Goal: Share content: Share content

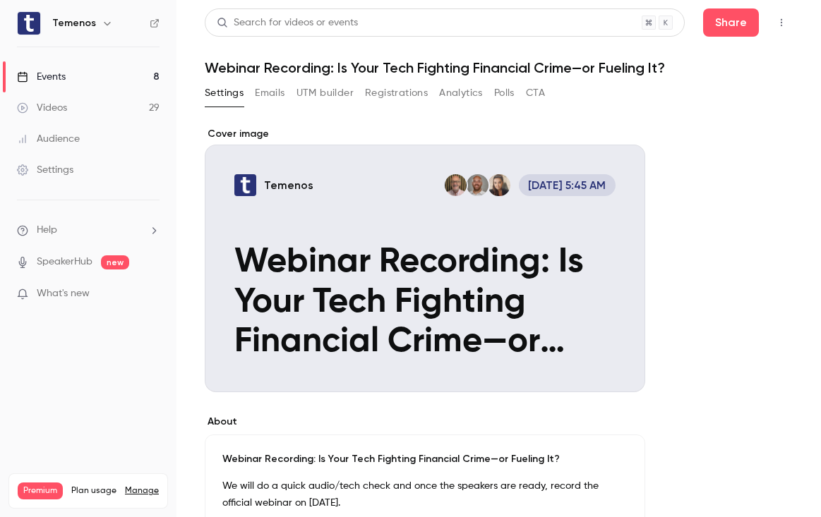
click at [94, 76] on link "Events 8" at bounding box center [88, 76] width 176 height 31
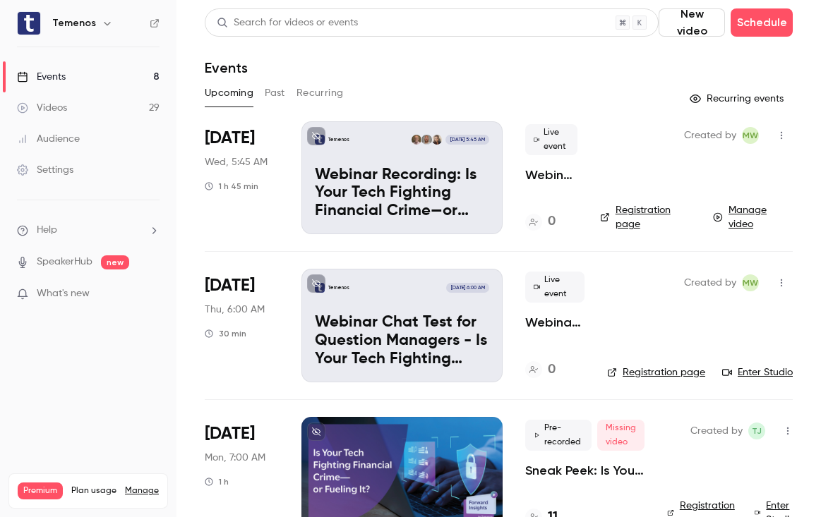
click at [91, 108] on link "Videos 29" at bounding box center [88, 107] width 176 height 31
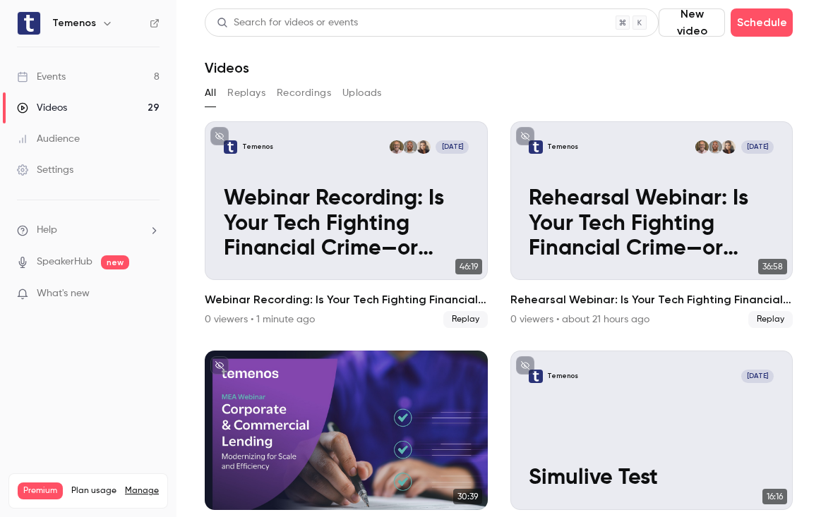
click at [98, 76] on link "Events 8" at bounding box center [88, 76] width 176 height 31
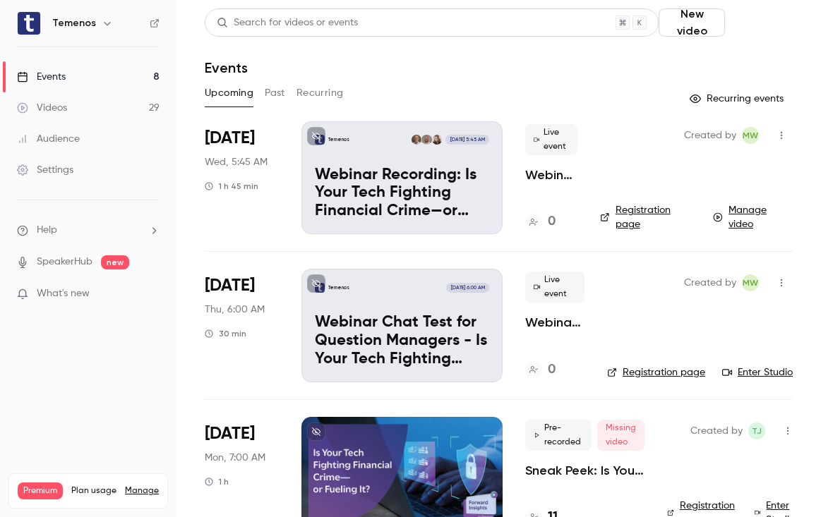
click at [743, 31] on button "Schedule" at bounding box center [762, 22] width 62 height 28
click at [705, 67] on div "One time event" at bounding box center [716, 61] width 107 height 14
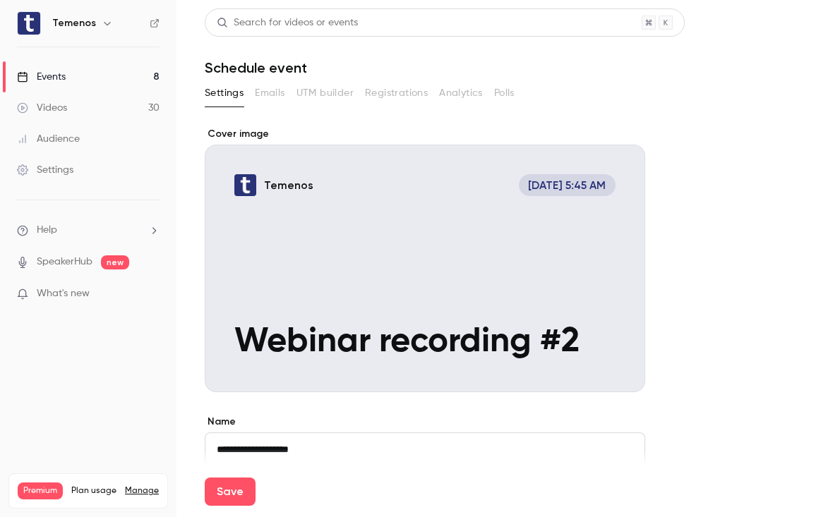
type input "**********"
click at [310, 467] on div "Save" at bounding box center [499, 492] width 588 height 51
click at [309, 467] on div "Save" at bounding box center [499, 492] width 588 height 51
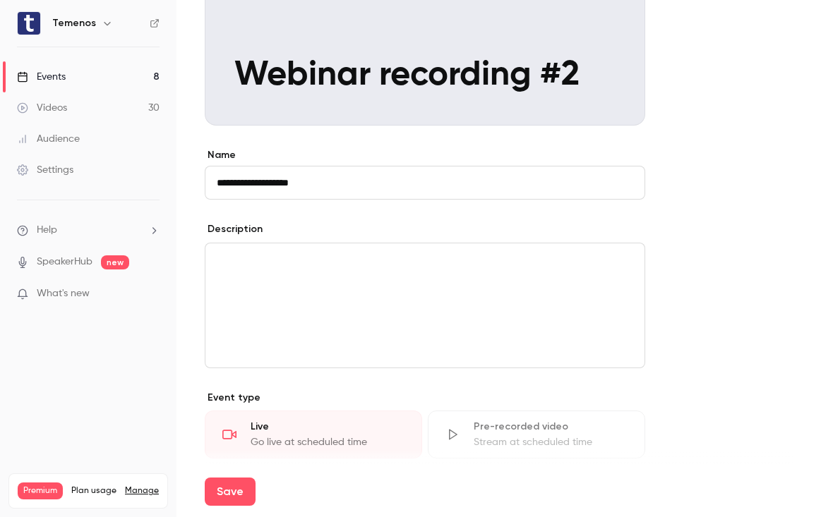
scroll to position [520, 0]
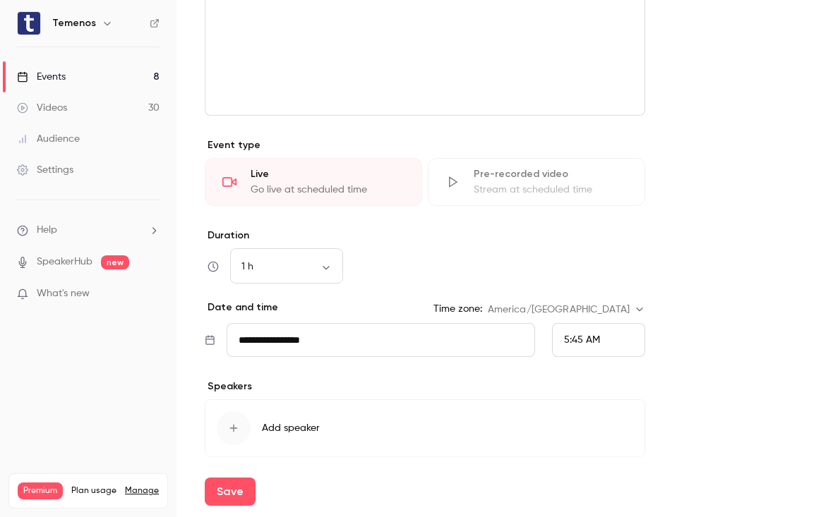
click at [629, 335] on div "5:45 AM" at bounding box center [598, 340] width 93 height 34
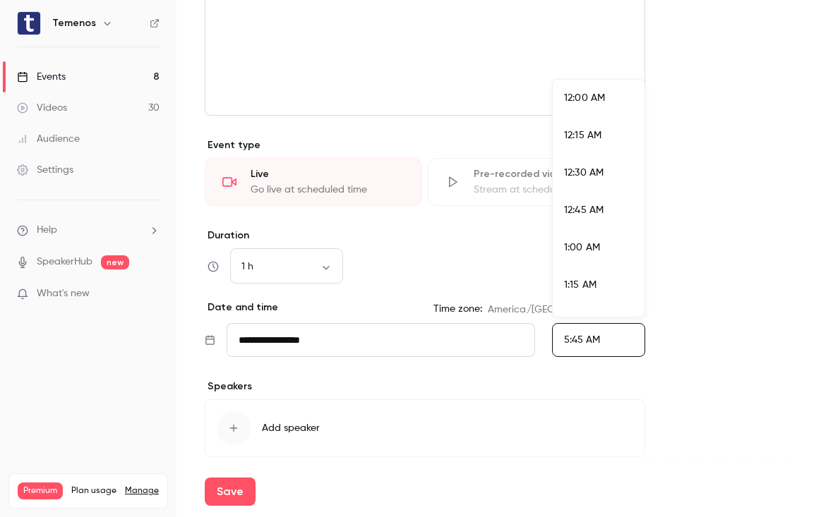
scroll to position [761, 0]
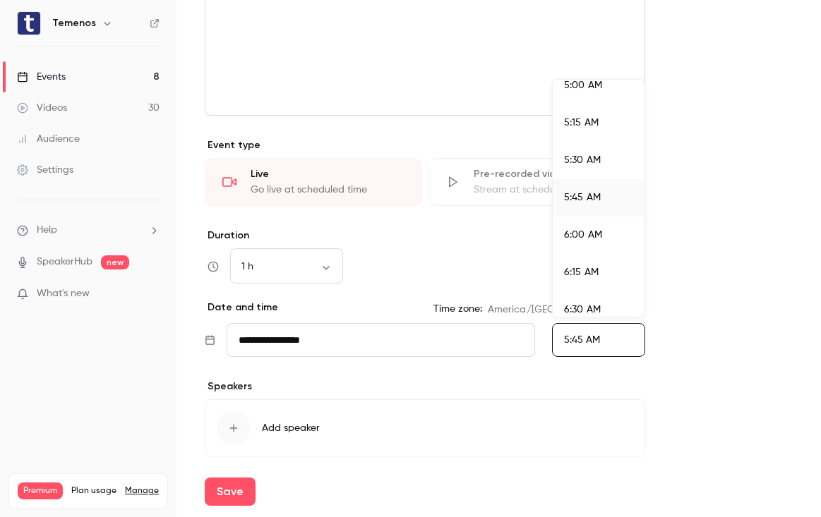
click at [707, 306] on div at bounding box center [410, 258] width 821 height 517
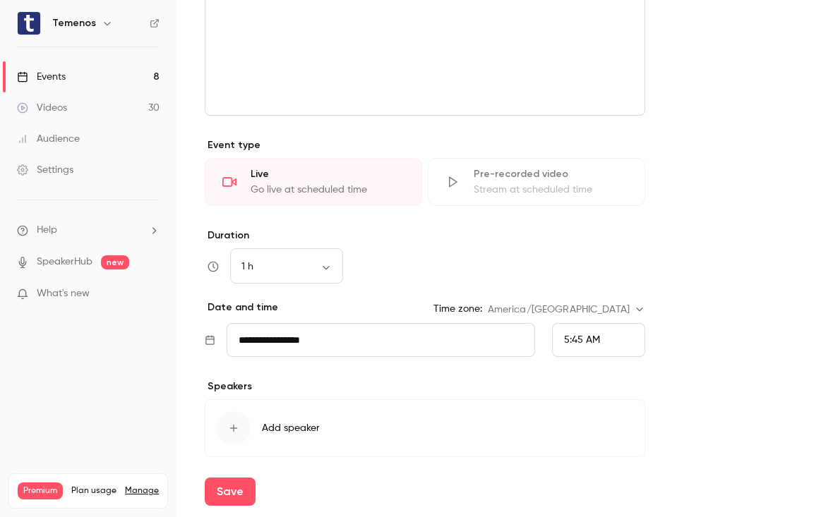
scroll to position [214, 0]
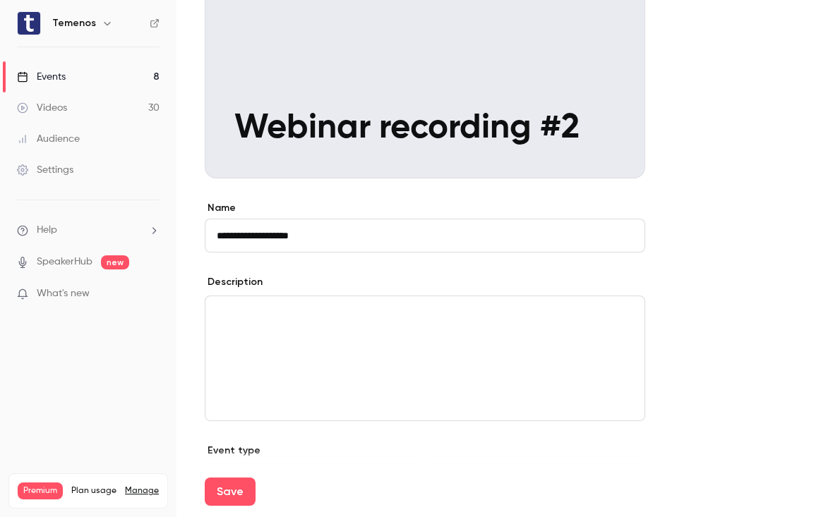
click at [96, 82] on link "Events 8" at bounding box center [88, 76] width 176 height 31
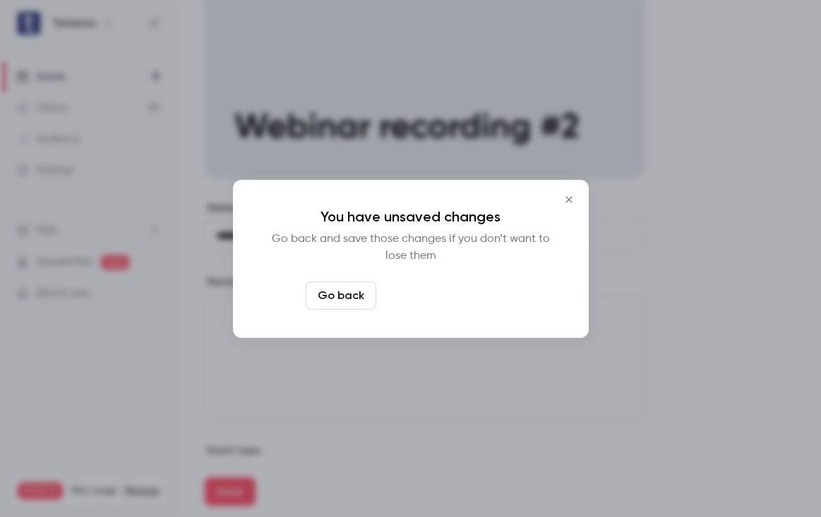
click at [409, 295] on button "Leave page anyway" at bounding box center [449, 296] width 134 height 28
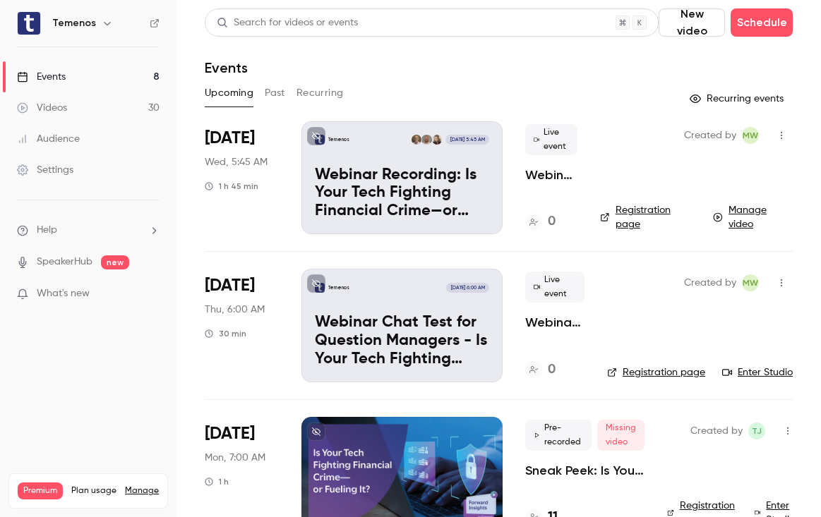
drag, startPoint x: 678, startPoint y: 32, endPoint x: 685, endPoint y: 32, distance: 7.1
click at [685, 32] on button "New video" at bounding box center [692, 22] width 66 height 28
click at [745, 20] on div at bounding box center [410, 258] width 821 height 517
click at [751, 28] on button "Schedule" at bounding box center [762, 22] width 62 height 28
click at [724, 53] on li "One time event" at bounding box center [705, 61] width 152 height 37
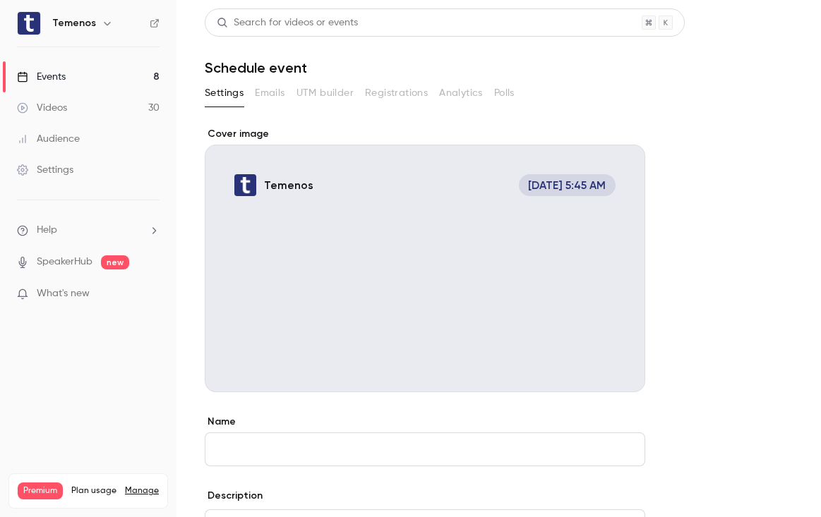
type input "*"
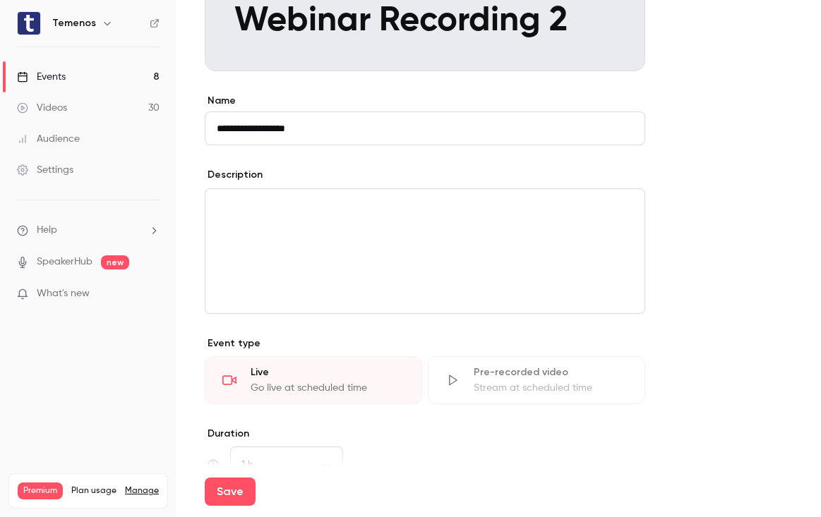
scroll to position [329, 0]
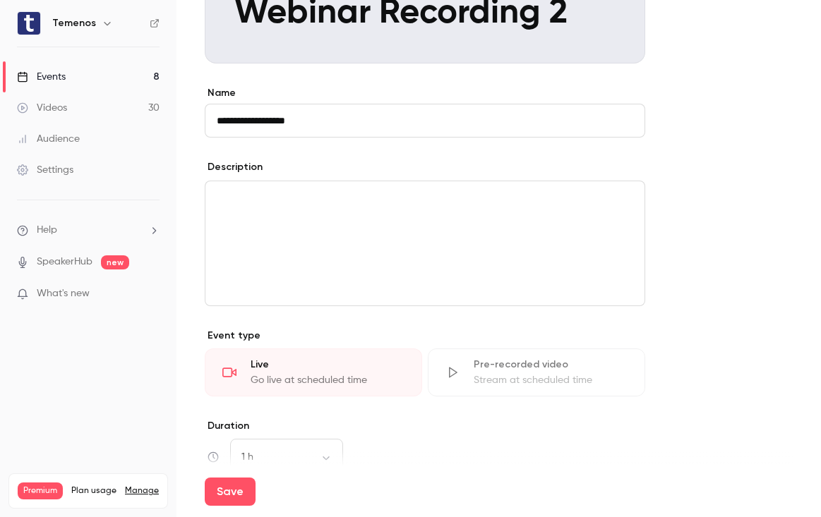
type input "**********"
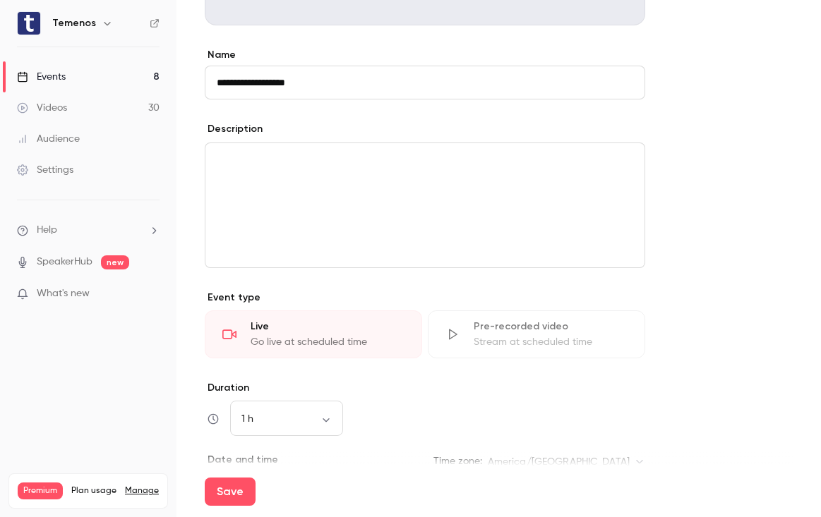
scroll to position [573, 0]
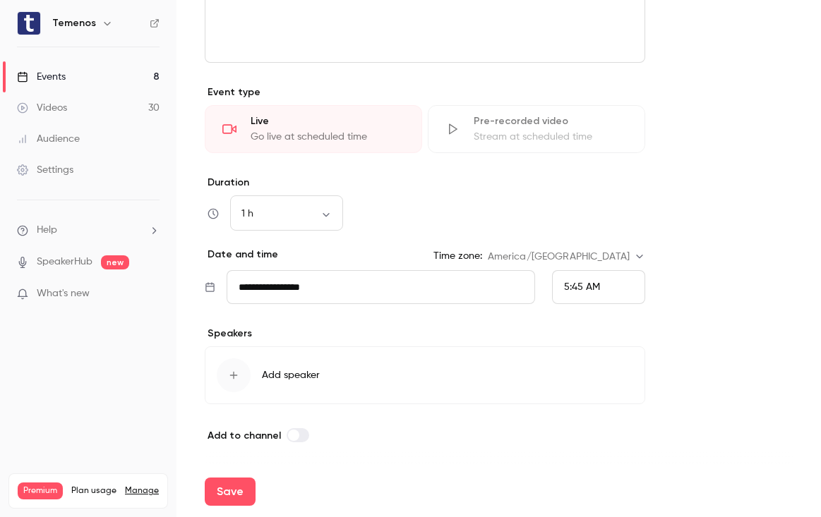
click at [611, 292] on div "5:45 AM" at bounding box center [598, 287] width 93 height 34
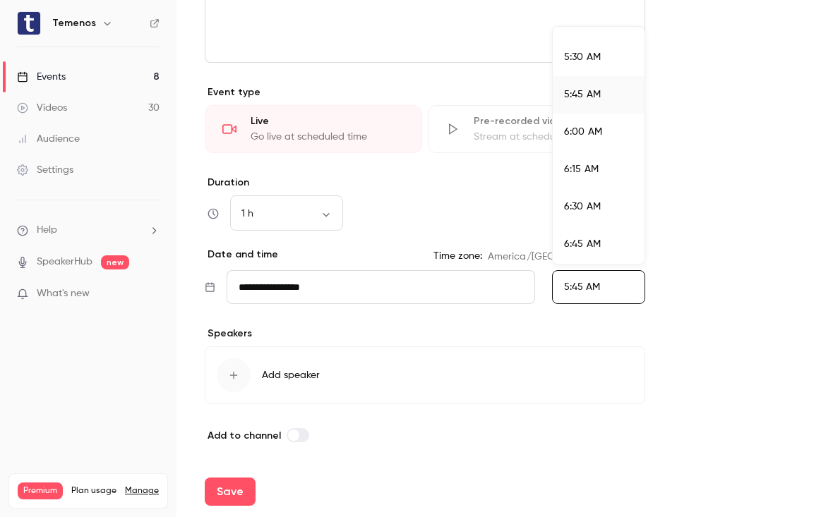
scroll to position [833, 0]
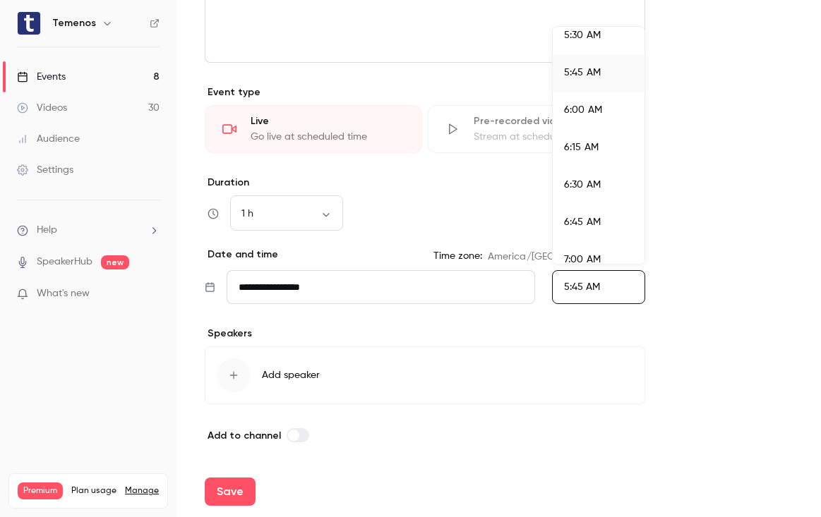
click at [599, 224] on span "6:45 AM" at bounding box center [582, 222] width 37 height 10
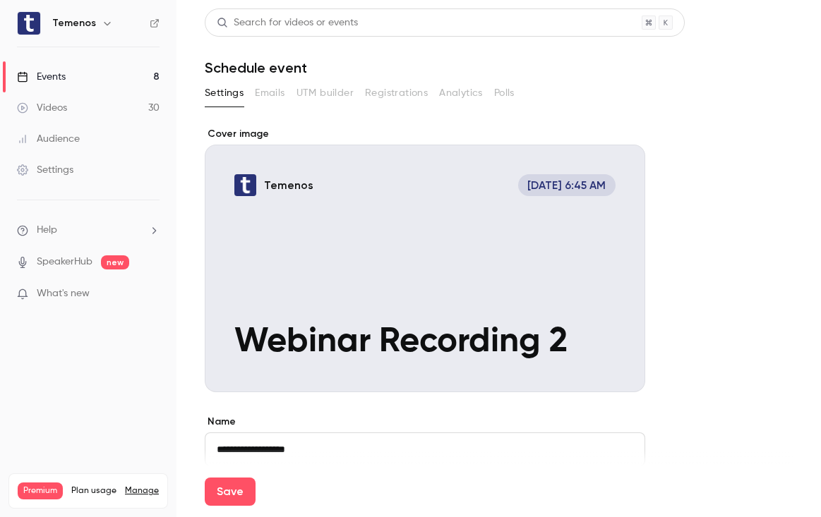
scroll to position [573, 0]
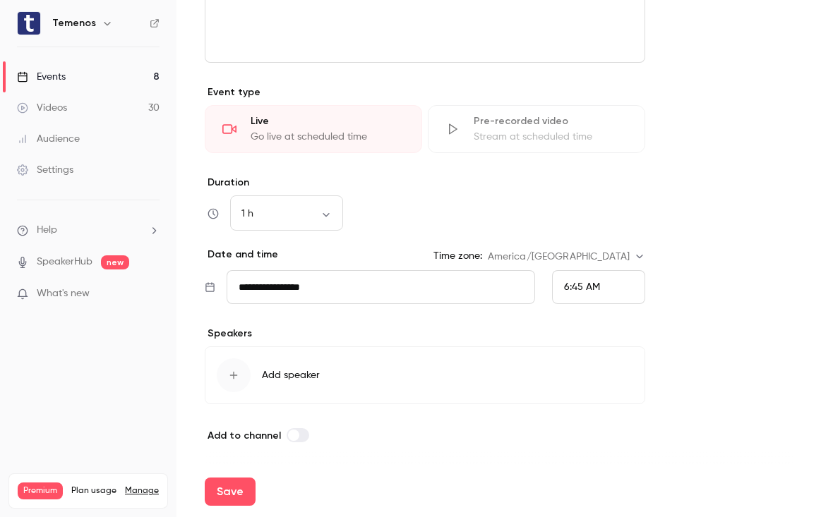
click at [236, 493] on button "Save" at bounding box center [230, 492] width 51 height 28
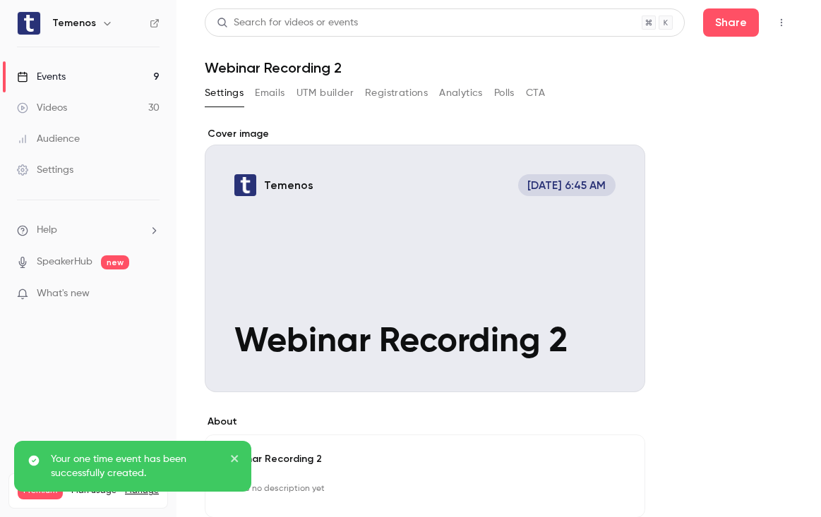
click at [277, 90] on button "Emails" at bounding box center [270, 93] width 30 height 23
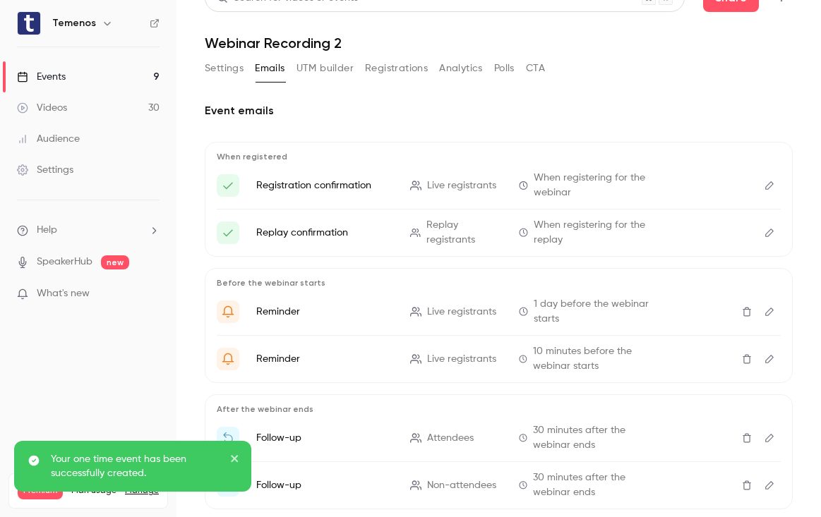
scroll to position [25, 0]
click at [741, 312] on icon "Delete" at bounding box center [746, 311] width 11 height 10
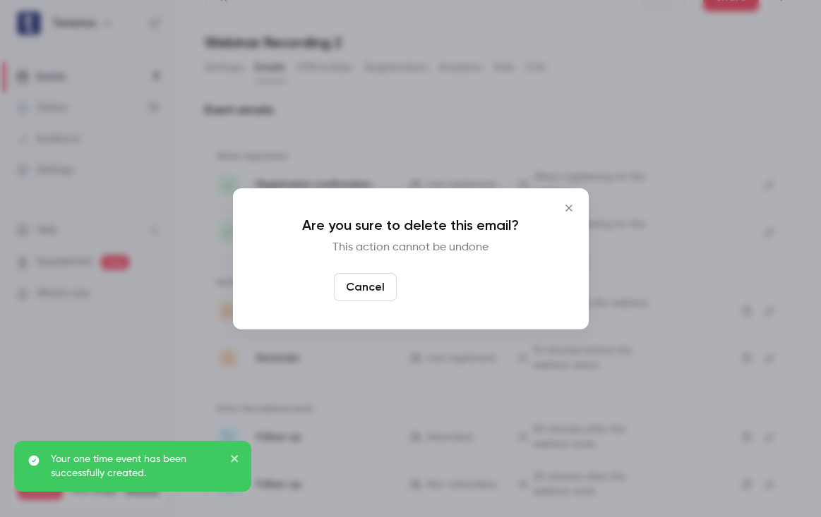
click at [462, 289] on button "Yes, delete" at bounding box center [444, 287] width 85 height 28
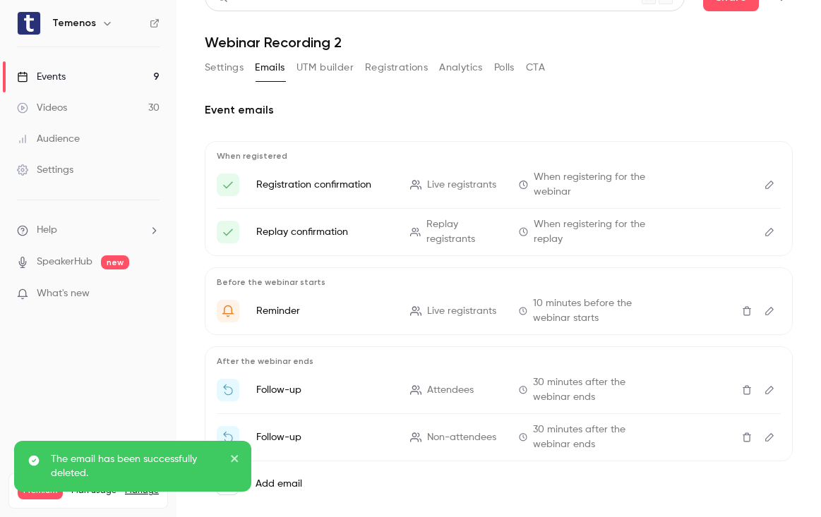
click at [738, 318] on button "Delete" at bounding box center [747, 311] width 23 height 23
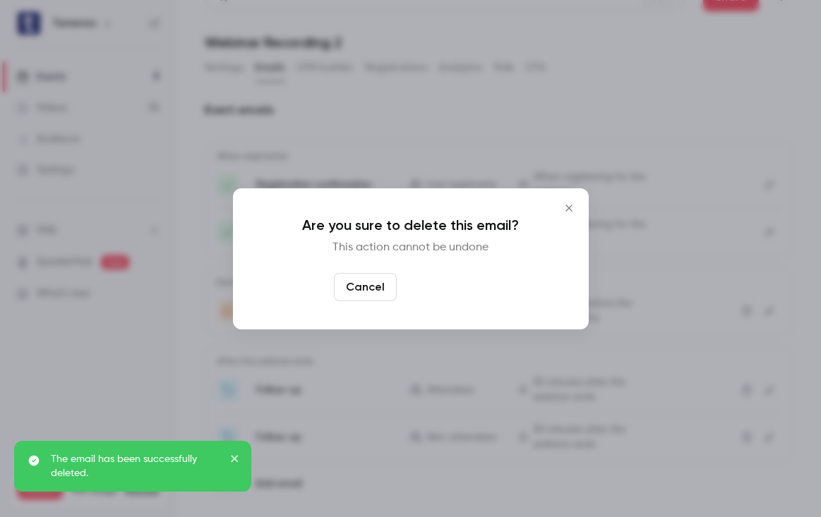
click at [461, 286] on button "Yes, delete" at bounding box center [444, 287] width 85 height 28
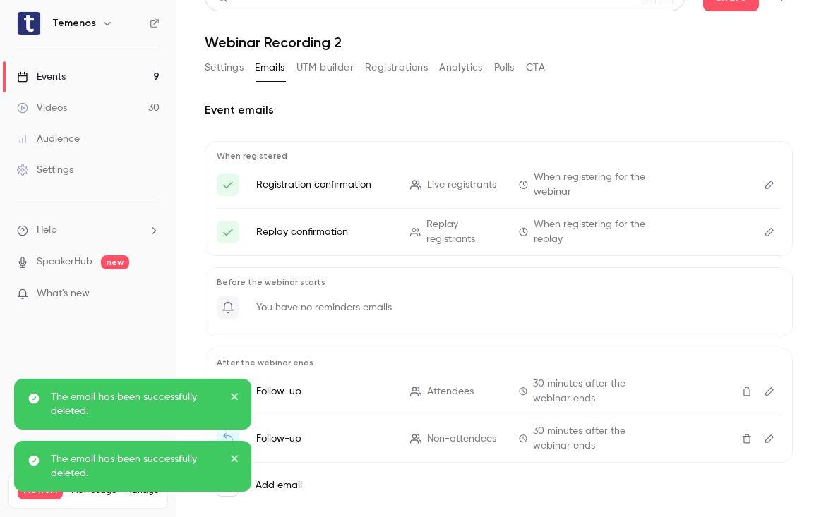
click at [741, 387] on icon "Delete" at bounding box center [746, 392] width 11 height 10
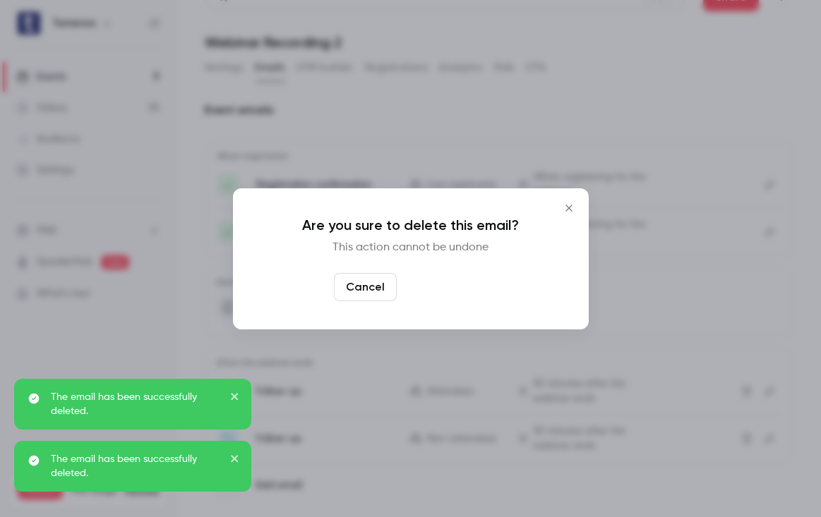
click at [461, 288] on button "Yes, delete" at bounding box center [444, 287] width 85 height 28
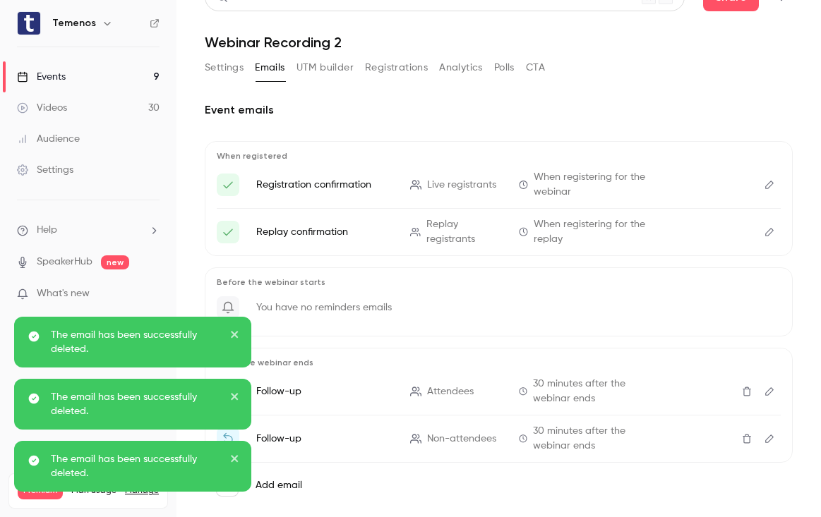
scroll to position [6, 0]
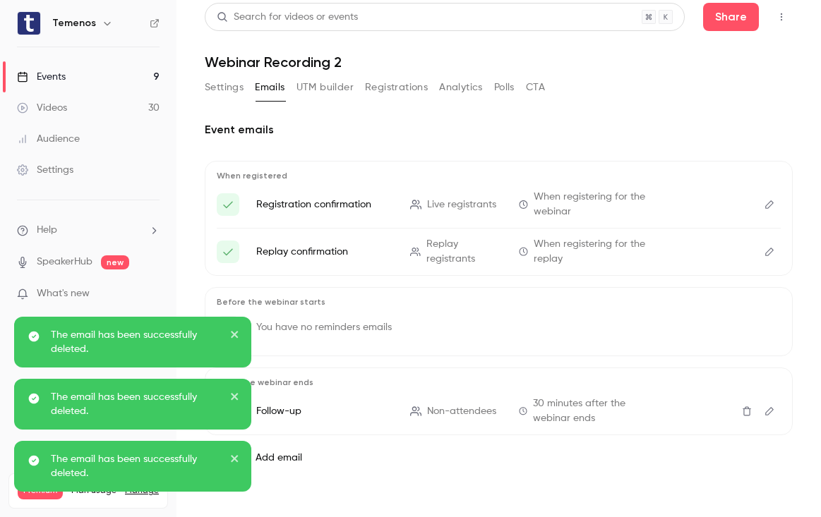
click at [741, 414] on icon "Delete" at bounding box center [746, 412] width 11 height 10
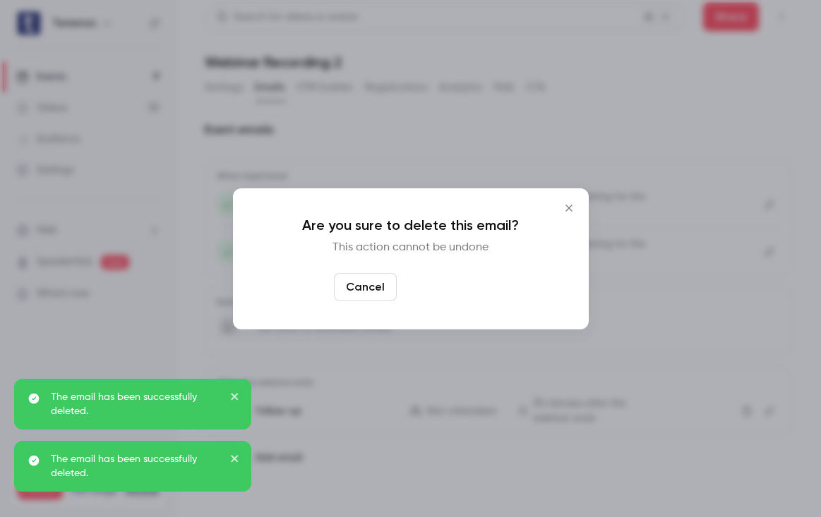
click at [482, 292] on button "Yes, delete" at bounding box center [444, 287] width 85 height 28
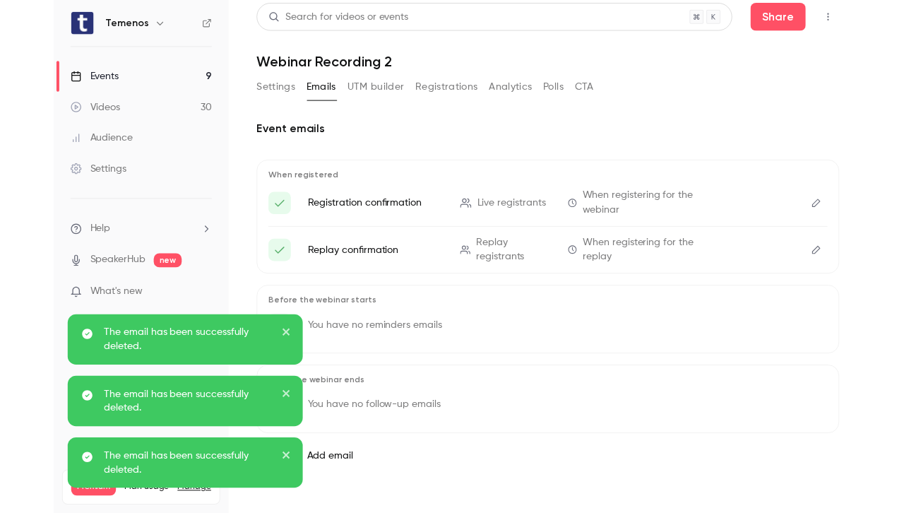
scroll to position [0, 0]
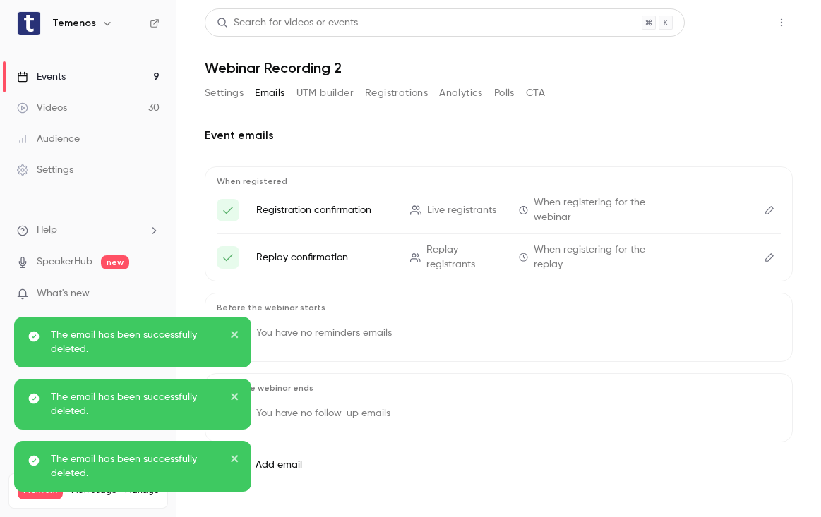
click at [730, 23] on button "Share" at bounding box center [731, 22] width 56 height 28
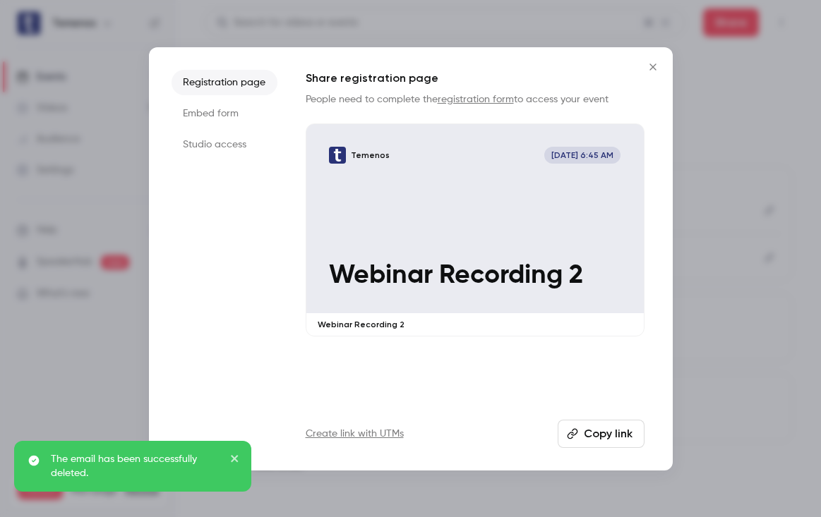
click at [222, 138] on li "Studio access" at bounding box center [225, 144] width 106 height 25
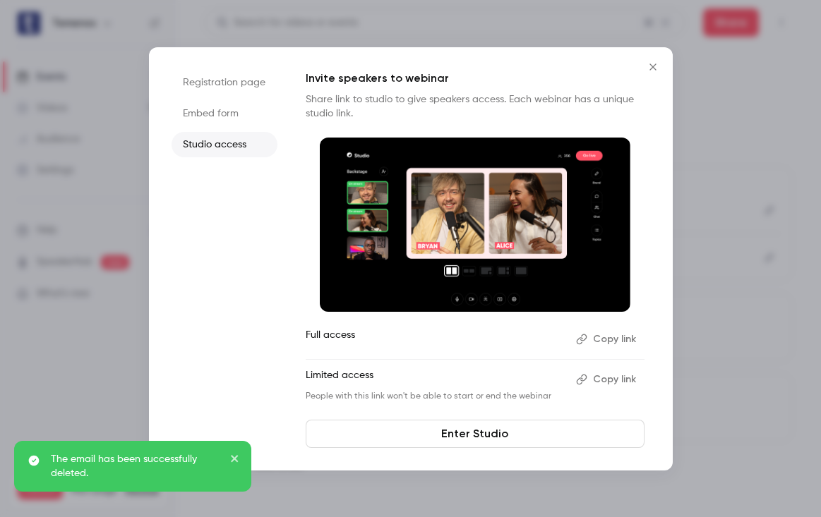
click at [599, 337] on button "Copy link" at bounding box center [607, 339] width 74 height 23
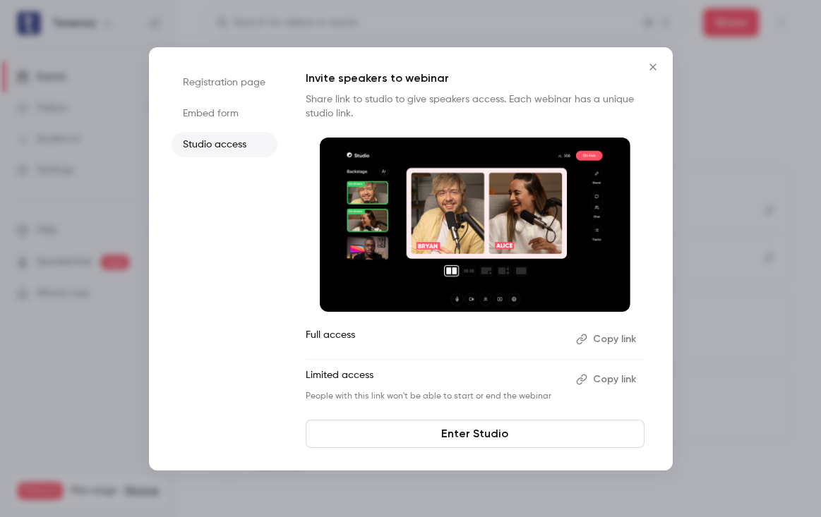
click at [648, 71] on icon "Close" at bounding box center [653, 66] width 17 height 11
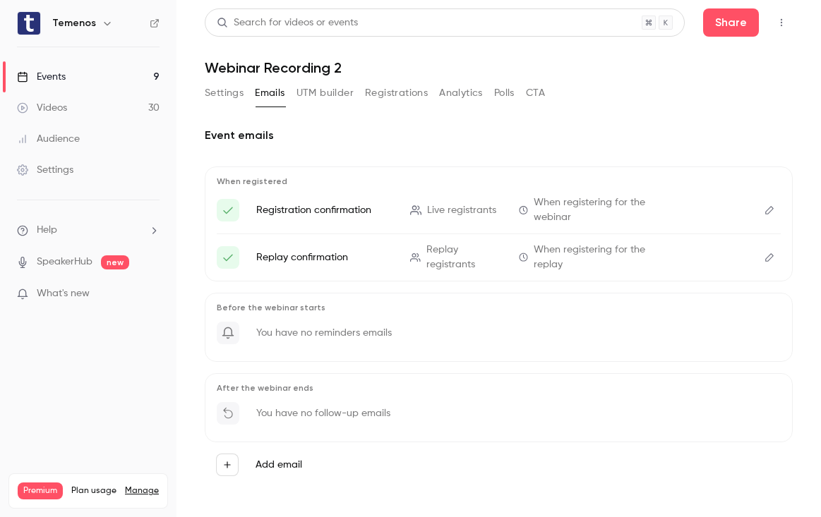
click at [96, 80] on link "Events 9" at bounding box center [88, 76] width 176 height 31
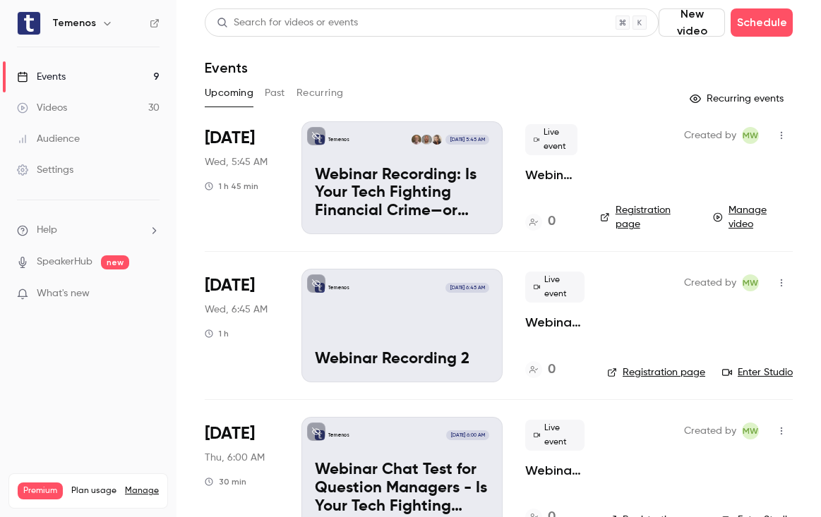
click at [757, 375] on link "Enter Studio" at bounding box center [757, 373] width 71 height 14
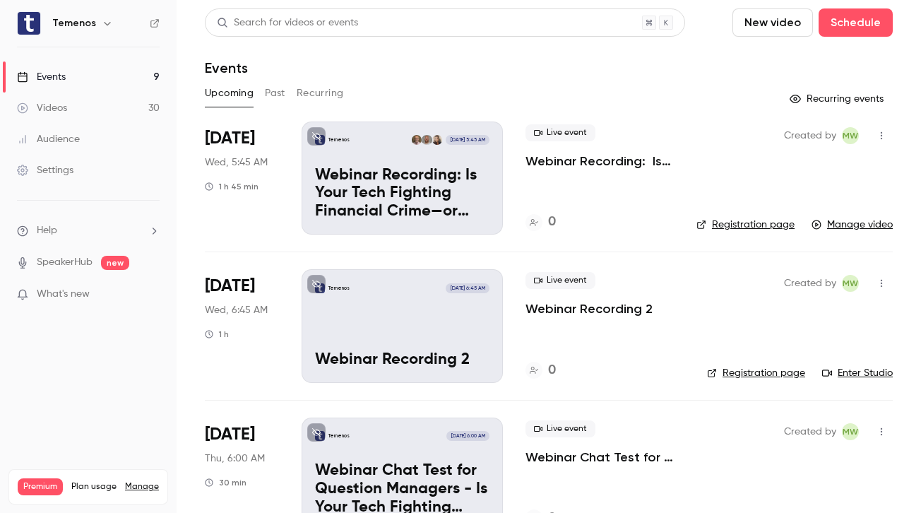
click at [820, 222] on link "Manage video" at bounding box center [851, 224] width 81 height 14
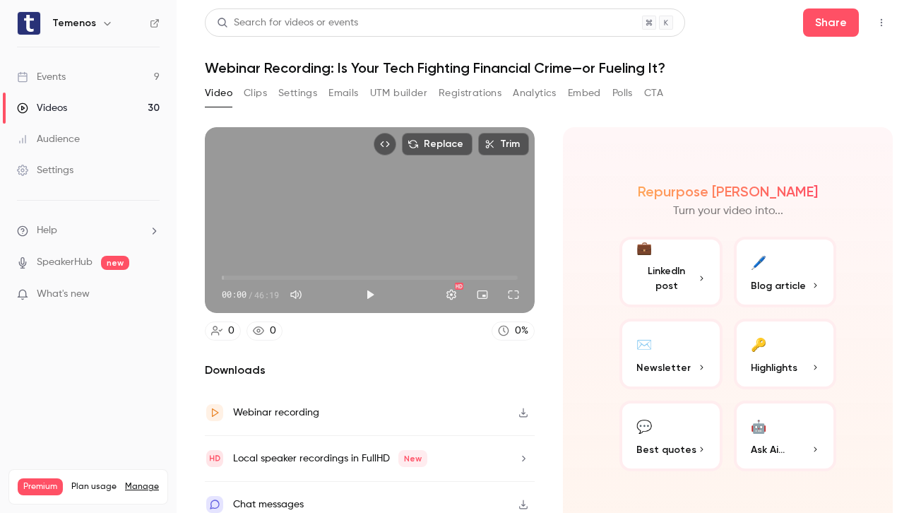
scroll to position [11, 0]
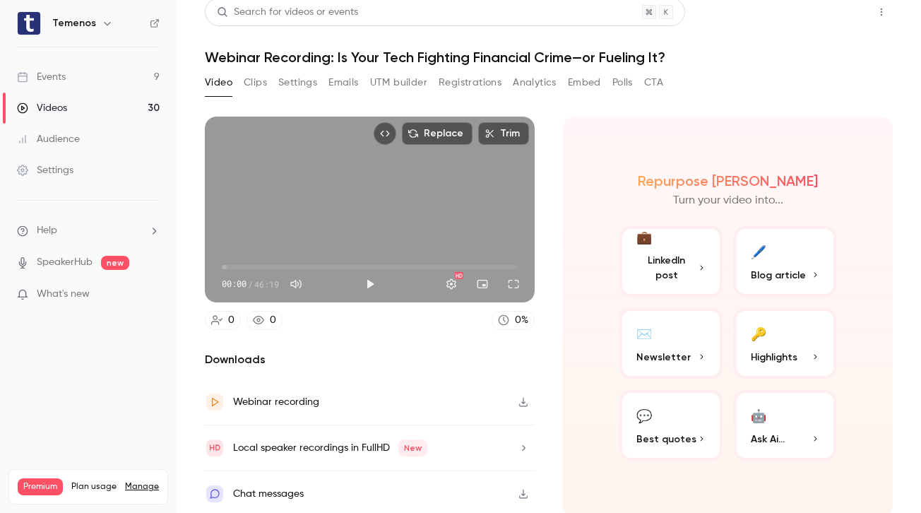
click at [820, 23] on button "Share" at bounding box center [831, 12] width 56 height 28
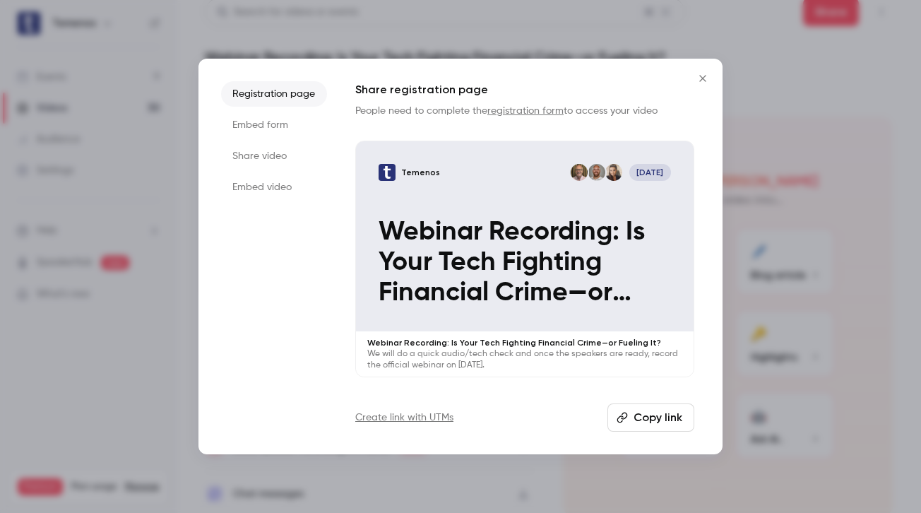
click at [275, 157] on li "Share video" at bounding box center [274, 155] width 106 height 25
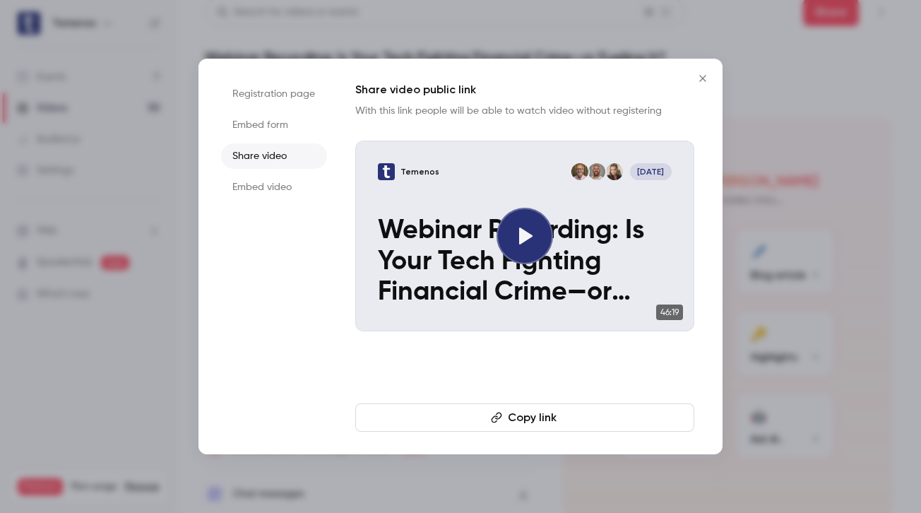
click at [285, 100] on li "Registration page" at bounding box center [274, 93] width 106 height 25
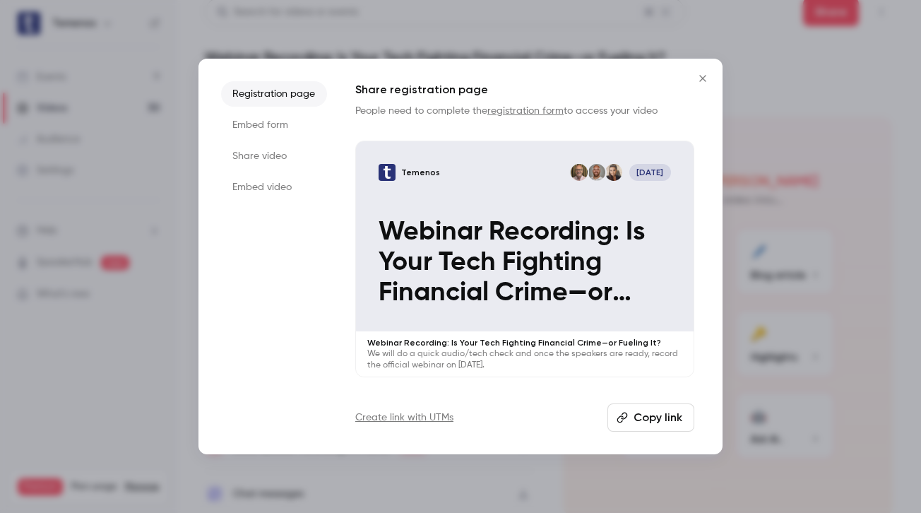
click at [708, 80] on icon "Close" at bounding box center [702, 78] width 17 height 11
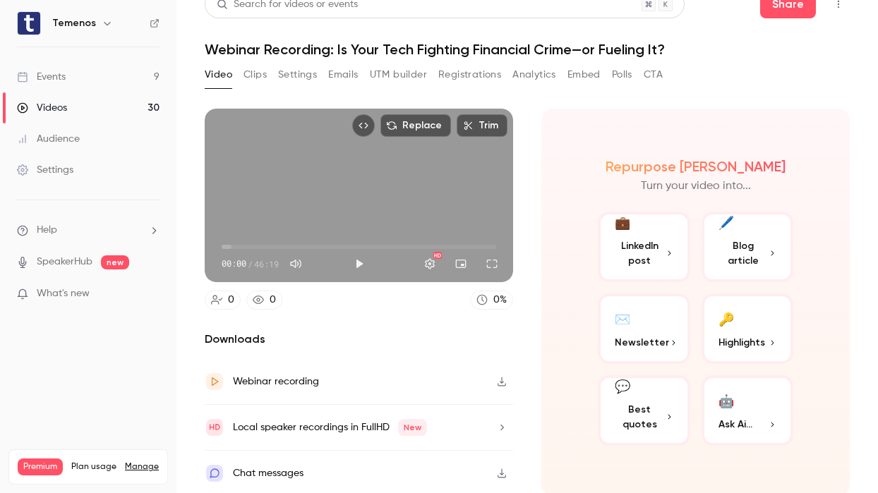
scroll to position [0, 0]
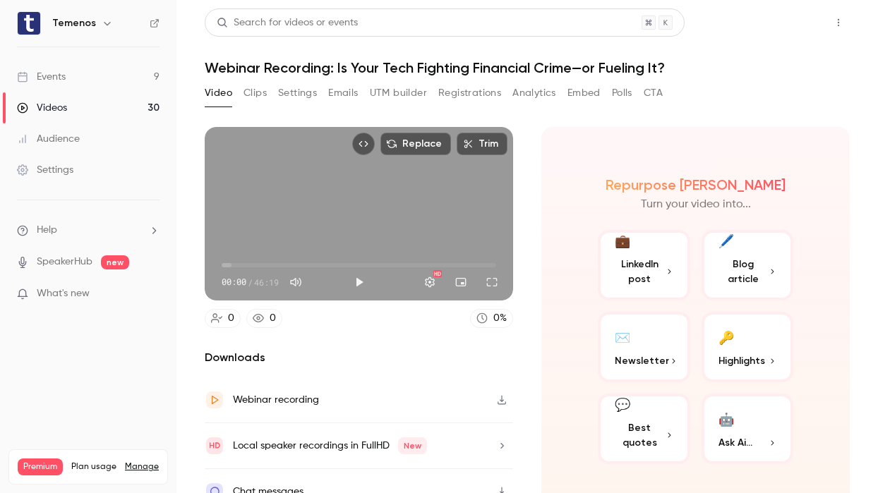
click at [776, 35] on button "Share" at bounding box center [788, 22] width 56 height 28
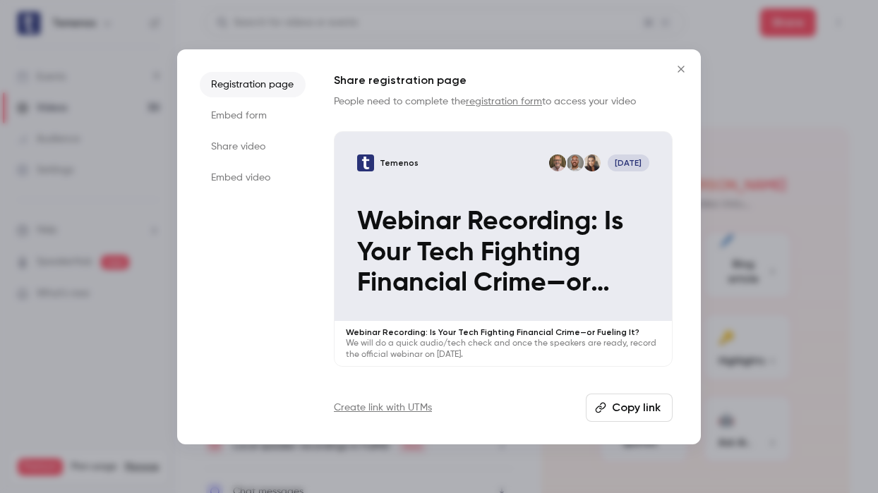
click at [256, 124] on li "Embed form" at bounding box center [253, 115] width 106 height 25
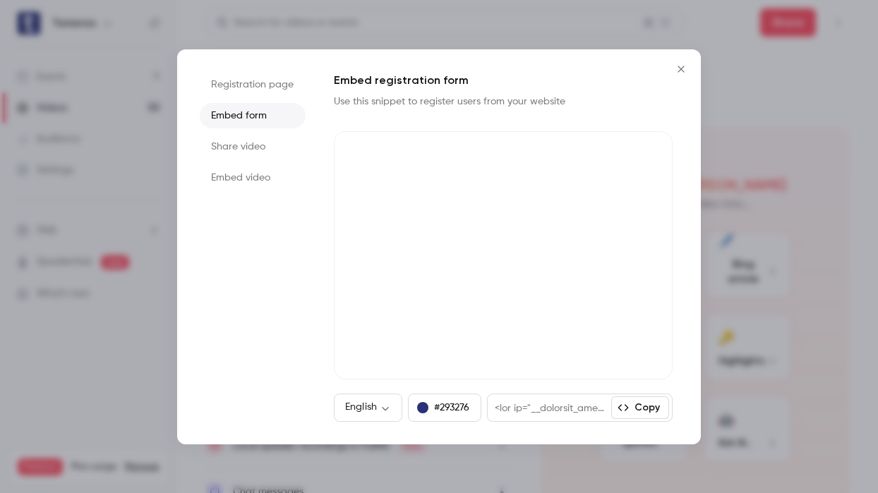
click at [256, 144] on li "Share video" at bounding box center [253, 146] width 106 height 25
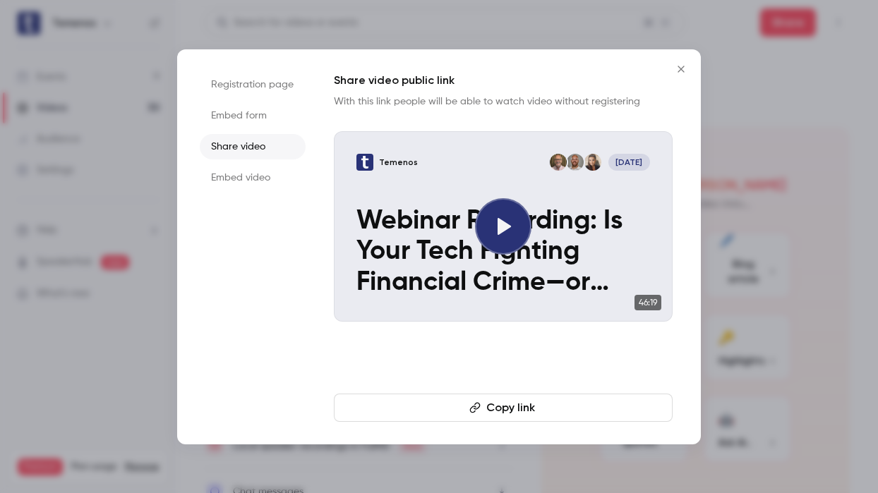
click at [251, 183] on li "Embed video" at bounding box center [253, 177] width 106 height 25
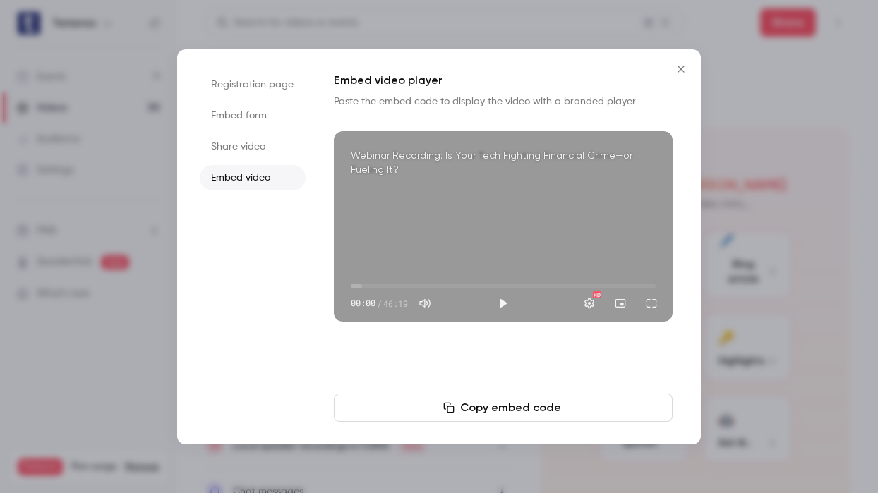
click at [682, 75] on button "Close" at bounding box center [681, 69] width 28 height 28
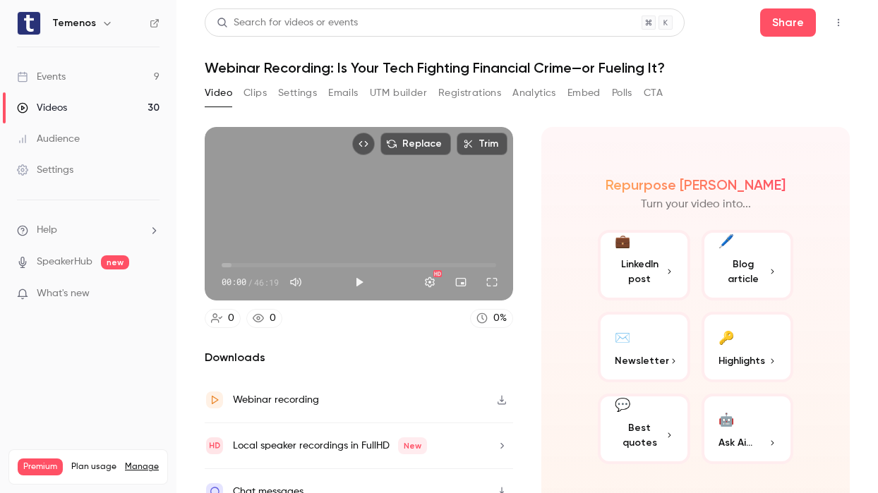
click at [820, 25] on icon "Top Bar Actions" at bounding box center [838, 23] width 11 height 10
click at [785, 25] on div at bounding box center [439, 246] width 878 height 493
click at [779, 27] on button "Share" at bounding box center [788, 22] width 56 height 28
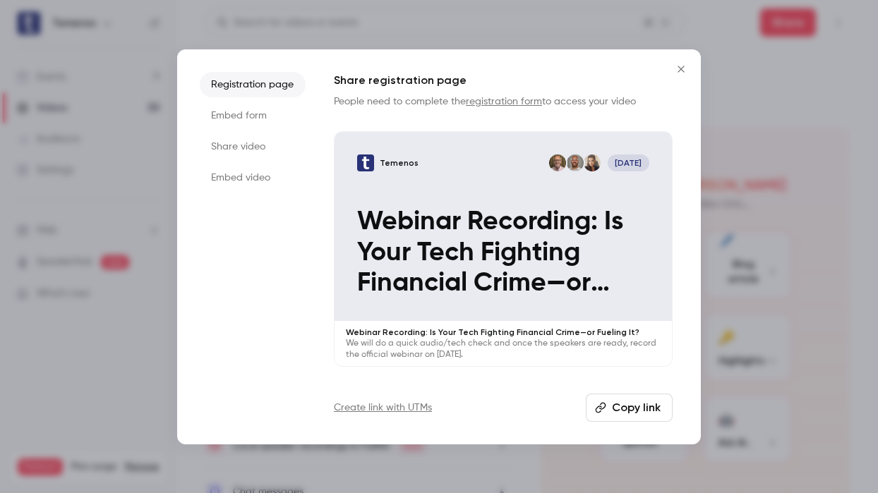
click at [681, 76] on button "Close" at bounding box center [681, 69] width 28 height 28
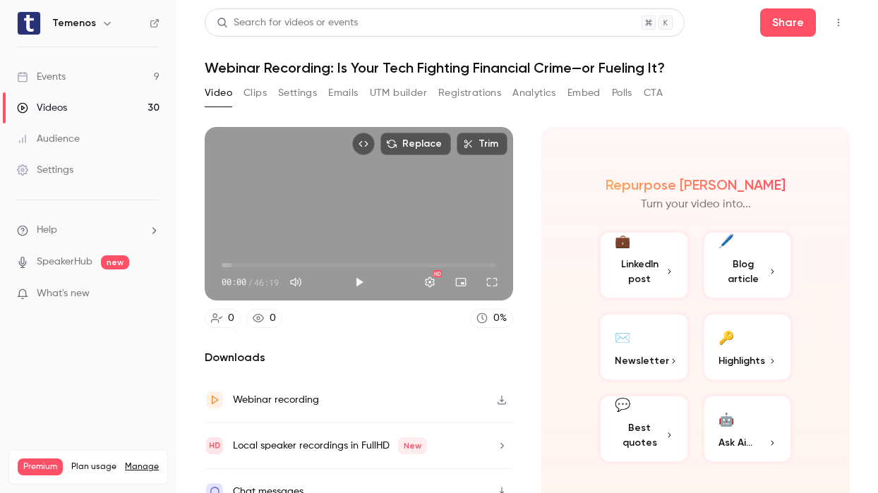
click at [44, 81] on div "Events" at bounding box center [41, 77] width 49 height 14
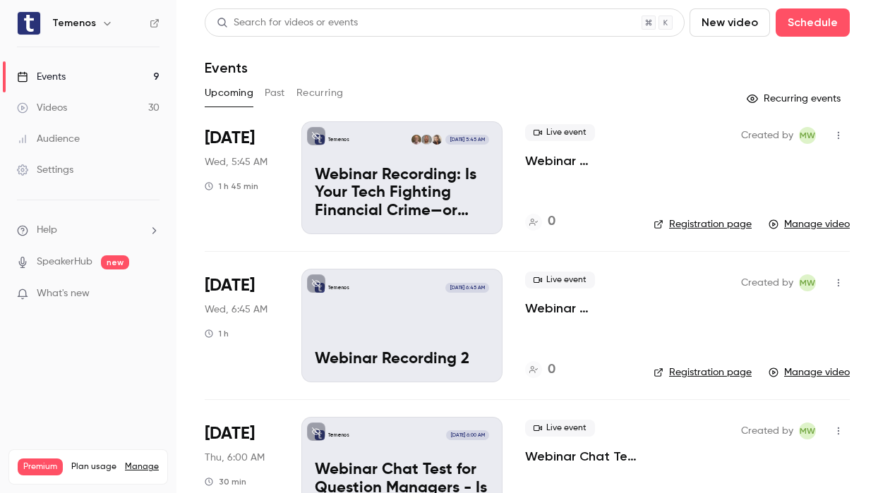
click at [424, 167] on p "Webinar Recording: Is Your Tech Fighting Financial Crime—or Fueling It?" at bounding box center [402, 194] width 174 height 54
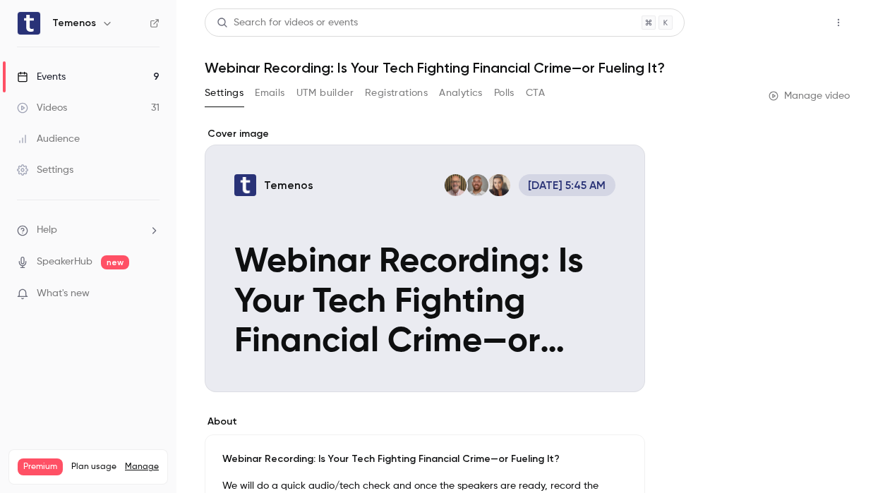
click at [776, 30] on button "Share" at bounding box center [788, 22] width 56 height 28
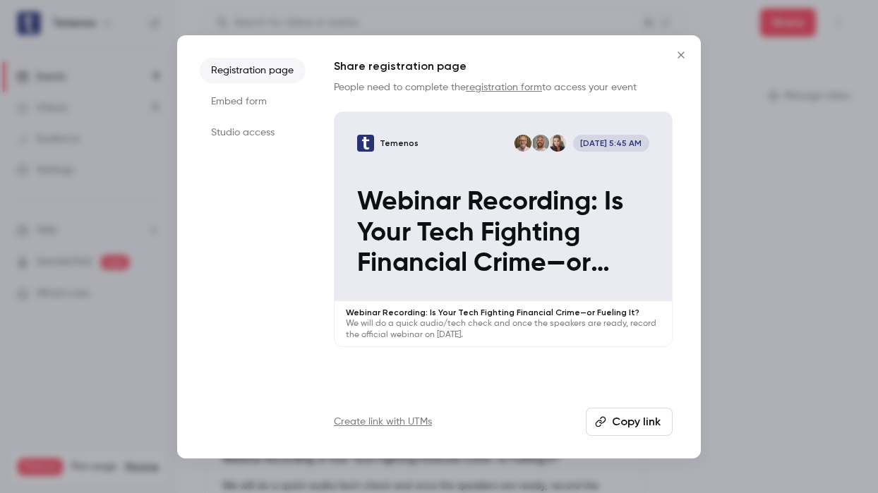
click at [262, 138] on li "Studio access" at bounding box center [253, 132] width 106 height 25
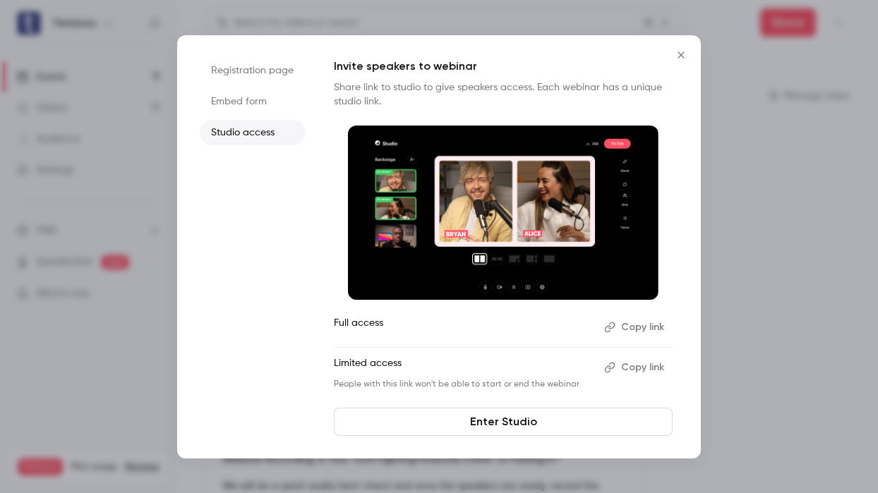
click at [646, 325] on button "Copy link" at bounding box center [636, 327] width 74 height 23
click at [681, 52] on icon "Close" at bounding box center [681, 54] width 17 height 11
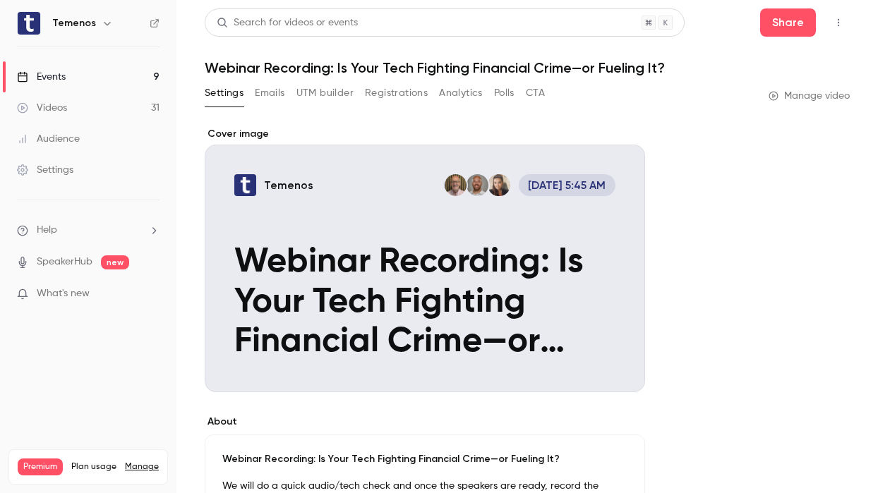
click at [83, 81] on link "Events 9" at bounding box center [88, 76] width 176 height 31
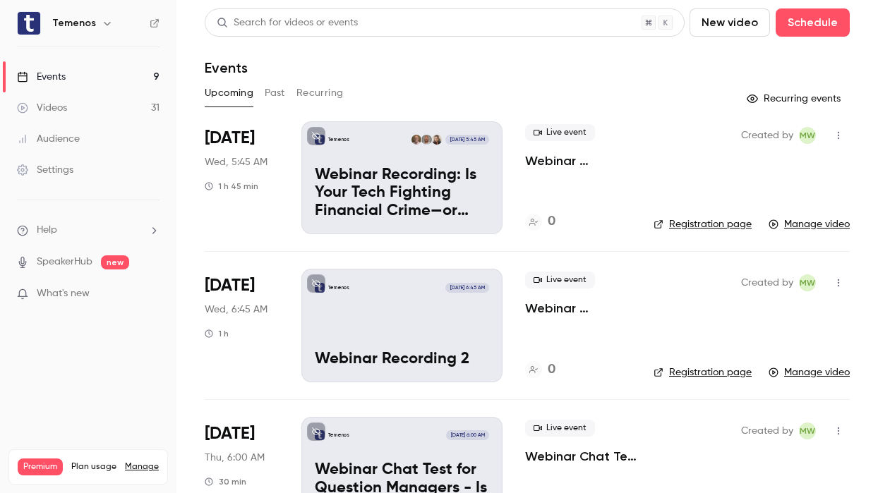
click at [436, 304] on div "Temenos [DATE] 6:45 AM Webinar Recording 2" at bounding box center [401, 325] width 201 height 113
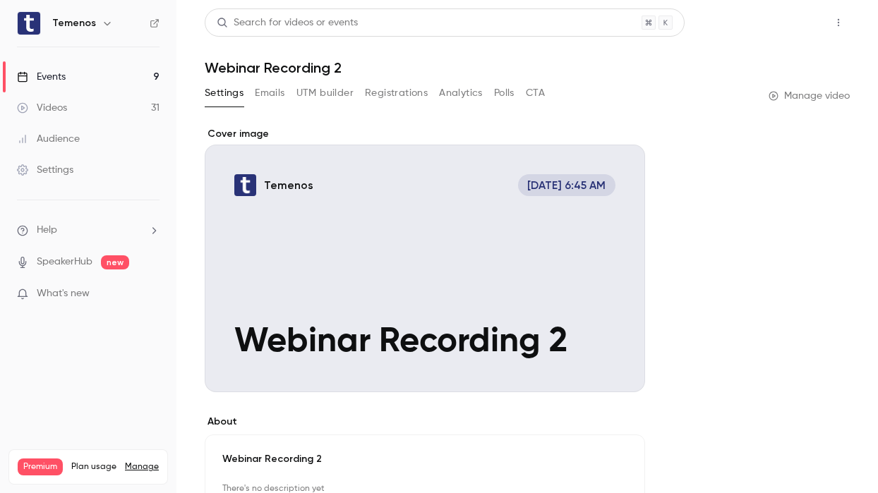
click at [792, 30] on button "Share" at bounding box center [788, 22] width 56 height 28
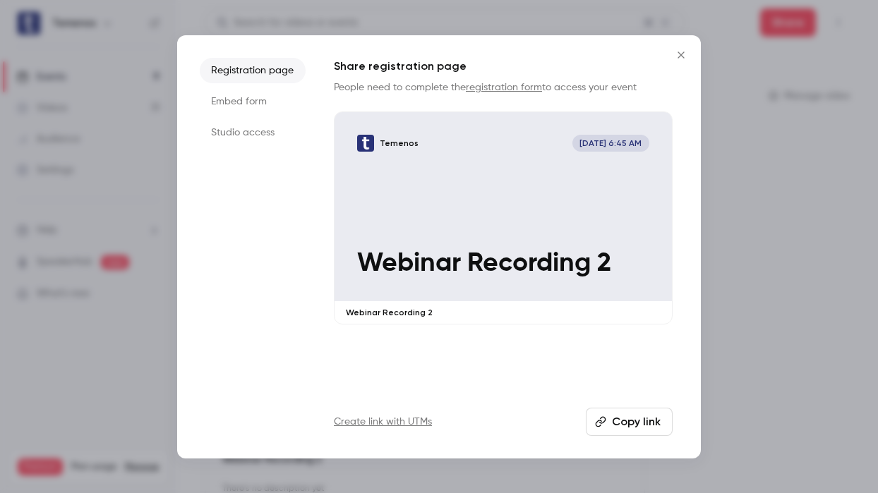
click at [266, 126] on li "Studio access" at bounding box center [253, 132] width 106 height 25
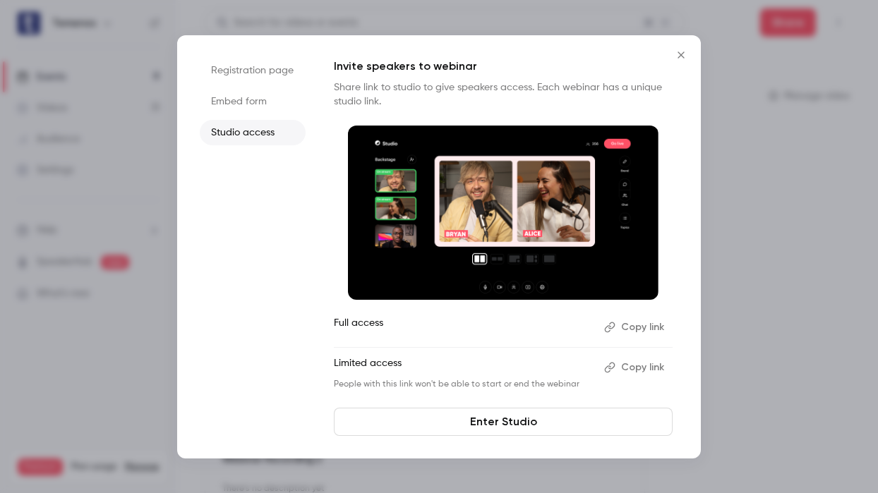
click at [642, 330] on button "Copy link" at bounding box center [636, 327] width 74 height 23
click at [678, 57] on icon "Close" at bounding box center [681, 54] width 17 height 11
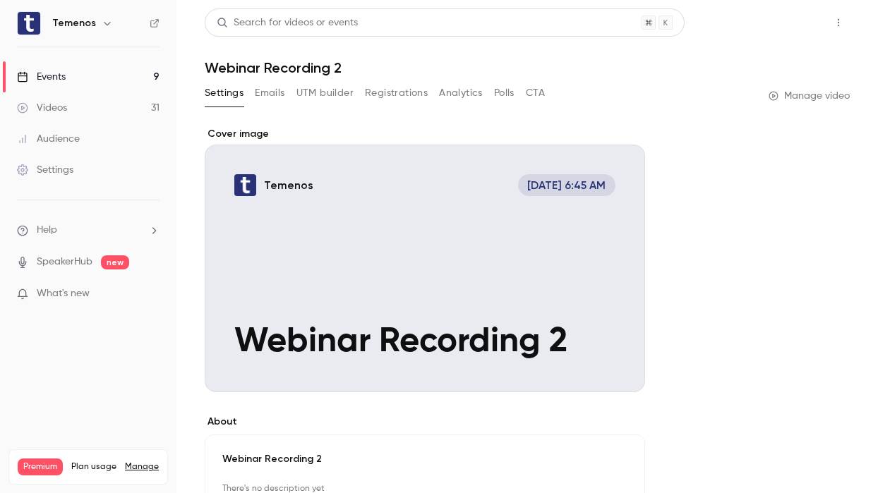
click at [770, 25] on button "Share" at bounding box center [788, 22] width 56 height 28
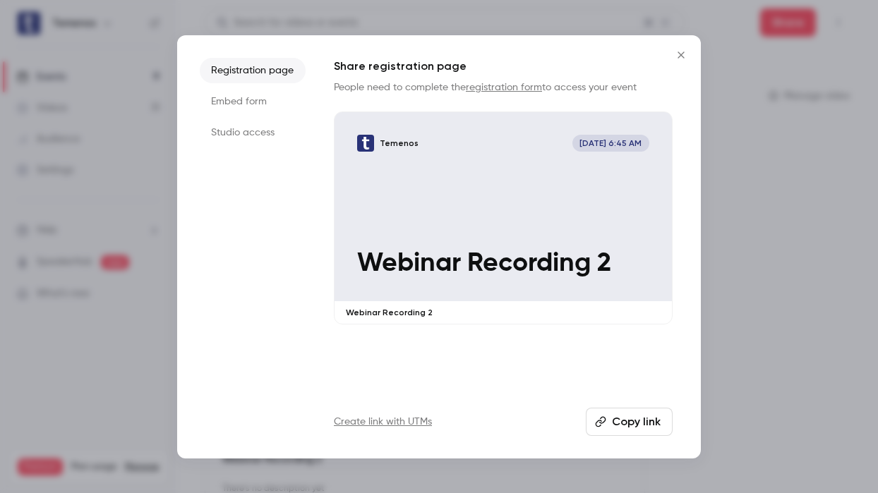
click at [681, 57] on icon "Close" at bounding box center [681, 54] width 17 height 11
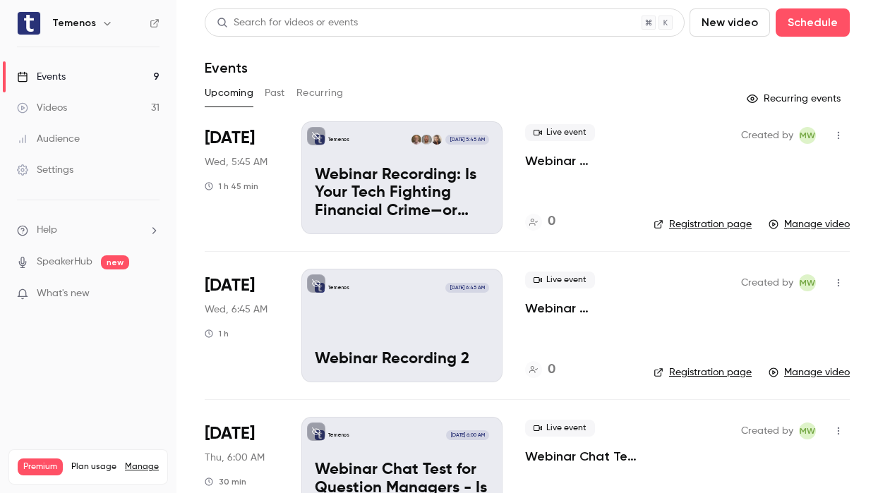
click at [793, 229] on link "Manage video" at bounding box center [809, 224] width 81 height 14
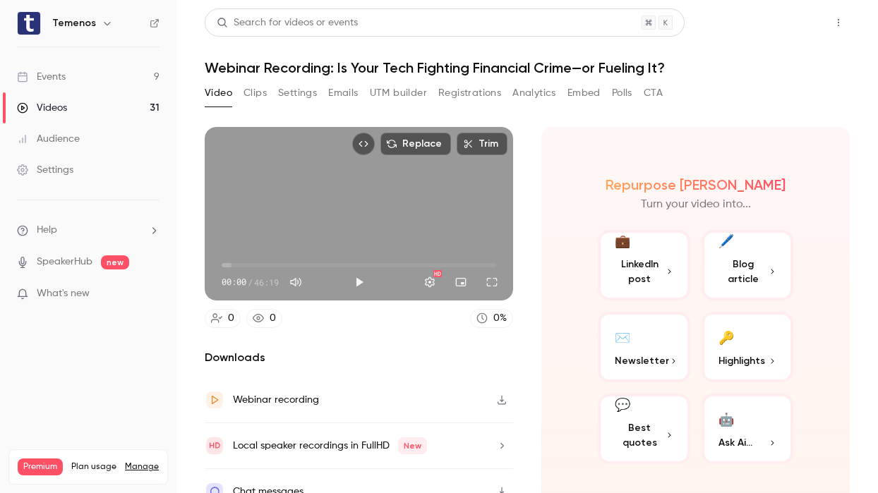
click at [779, 30] on button "Share" at bounding box center [788, 22] width 56 height 28
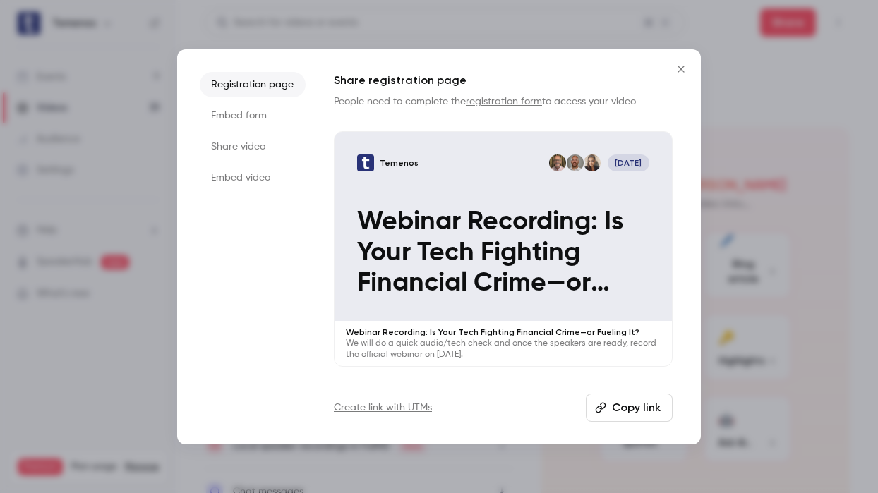
click at [260, 107] on li "Embed form" at bounding box center [253, 115] width 106 height 25
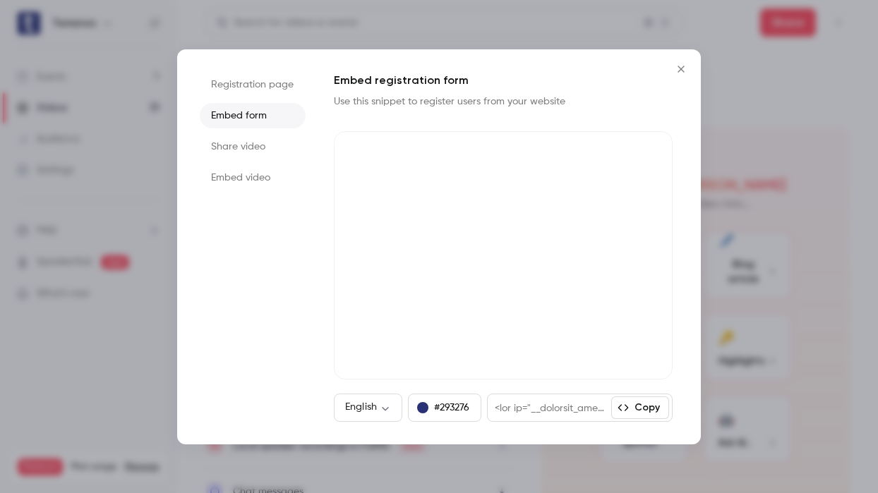
click at [255, 141] on li "Share video" at bounding box center [253, 146] width 106 height 25
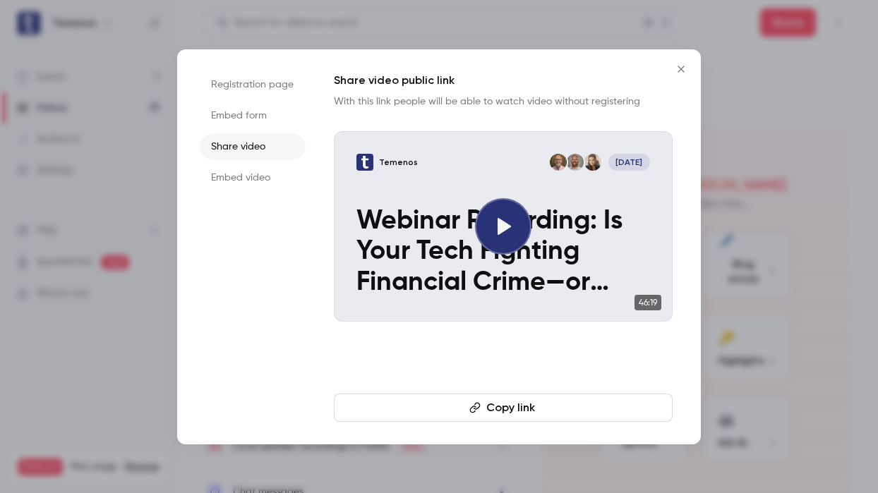
click at [539, 410] on button "Copy link" at bounding box center [503, 408] width 339 height 28
click at [679, 71] on icon "Close" at bounding box center [681, 69] width 6 height 6
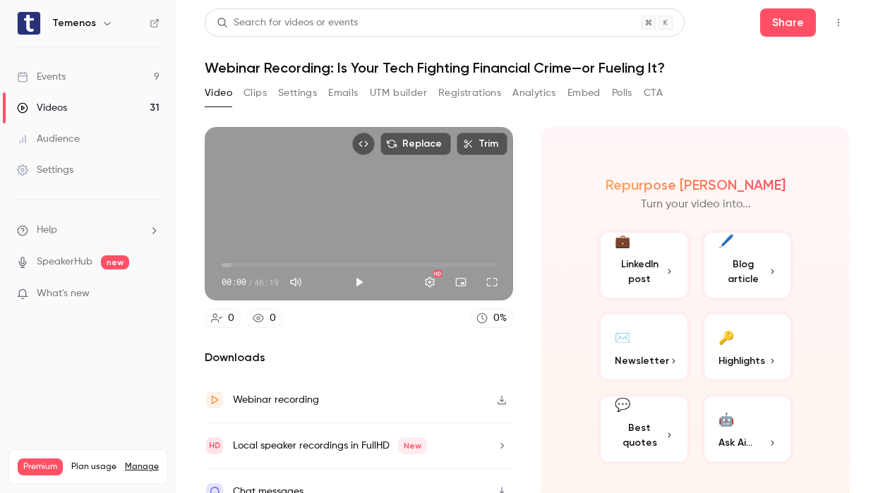
click at [64, 80] on div "Events" at bounding box center [41, 77] width 49 height 14
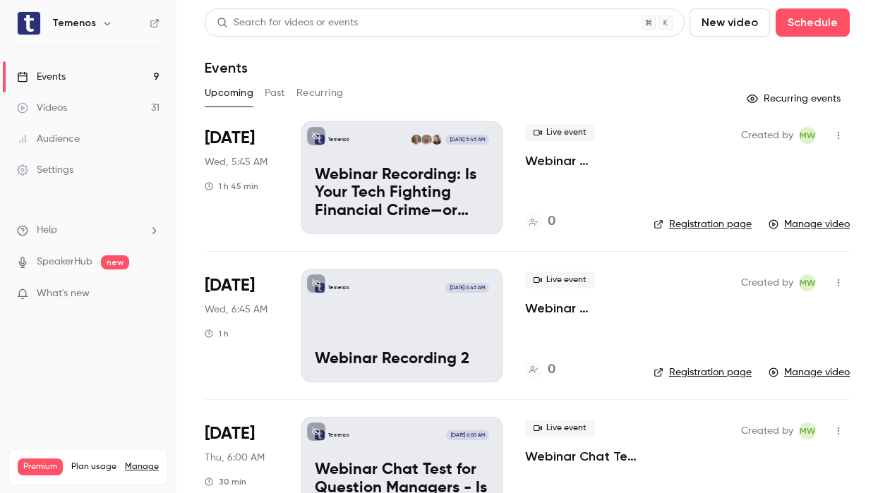
click at [462, 317] on div "Temenos [DATE] 6:45 AM Webinar Recording 2" at bounding box center [401, 325] width 201 height 113
click at [789, 369] on link "Manage video" at bounding box center [809, 373] width 81 height 14
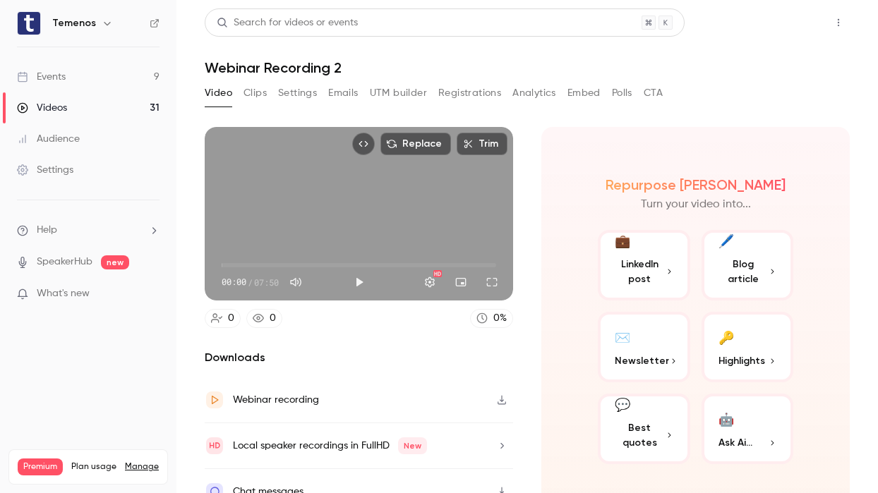
click at [798, 33] on button "Share" at bounding box center [788, 22] width 56 height 28
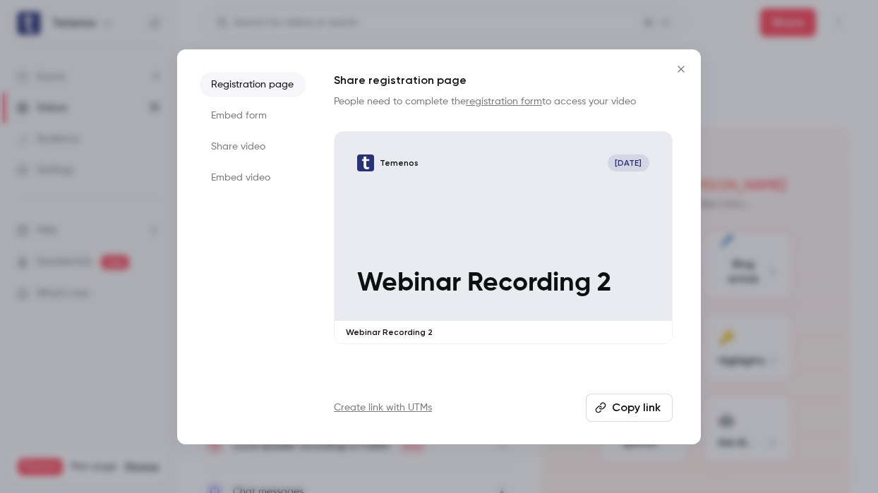
click at [258, 112] on li "Embed form" at bounding box center [253, 115] width 106 height 25
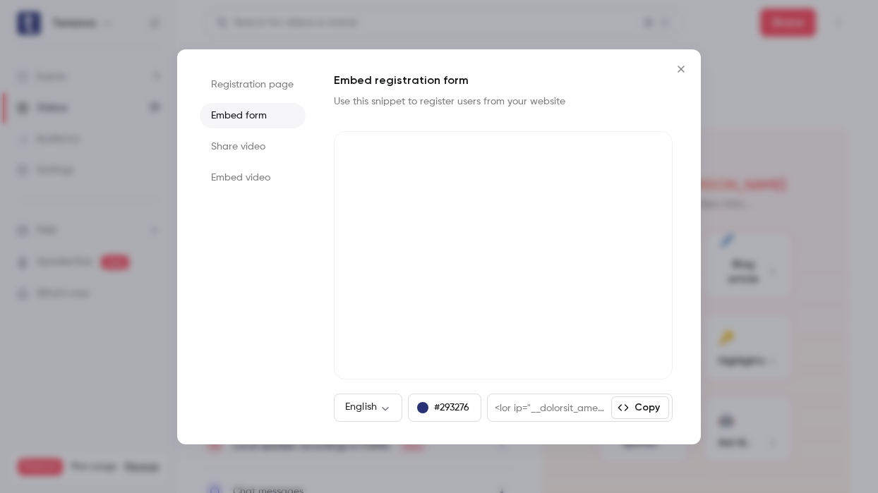
click at [255, 144] on li "Share video" at bounding box center [253, 146] width 106 height 25
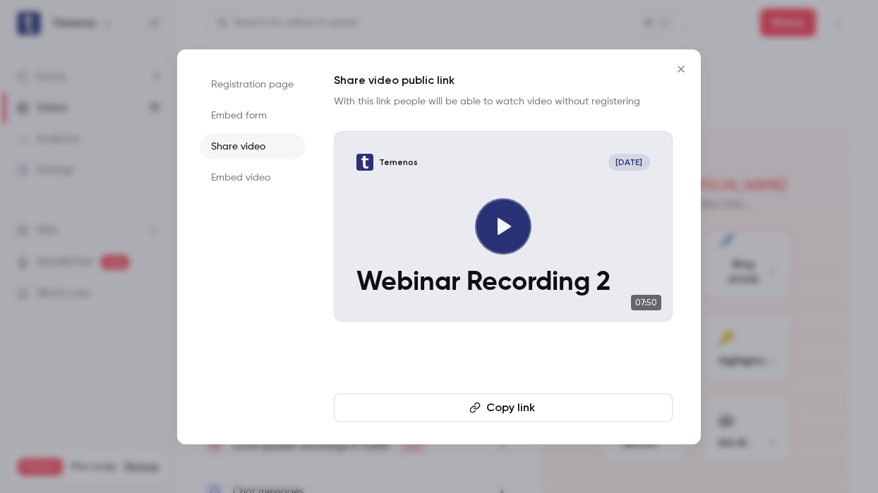
click at [538, 406] on button "Copy link" at bounding box center [503, 408] width 339 height 28
